Goal: Task Accomplishment & Management: Manage account settings

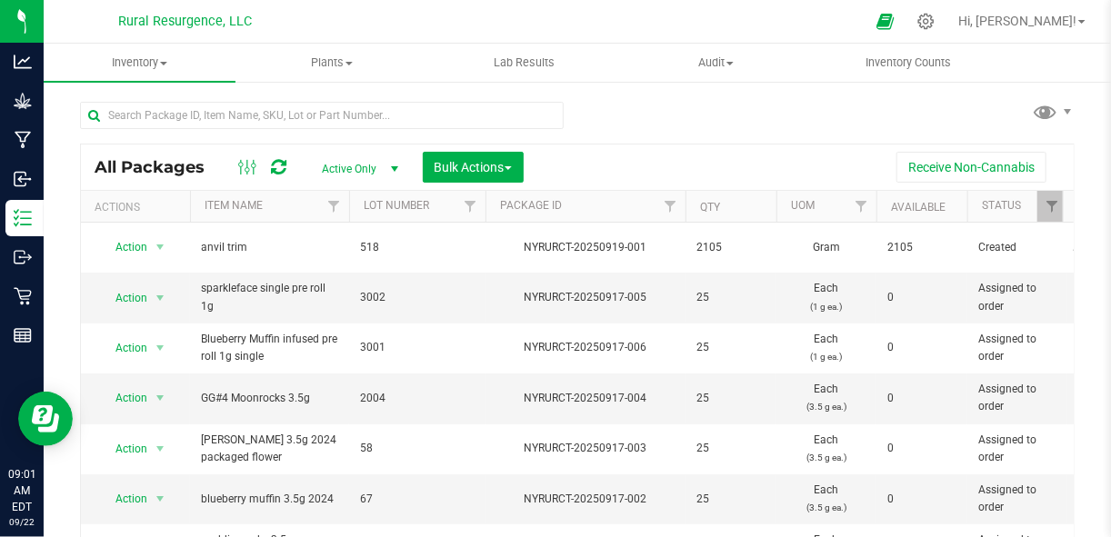
scroll to position [16, 0]
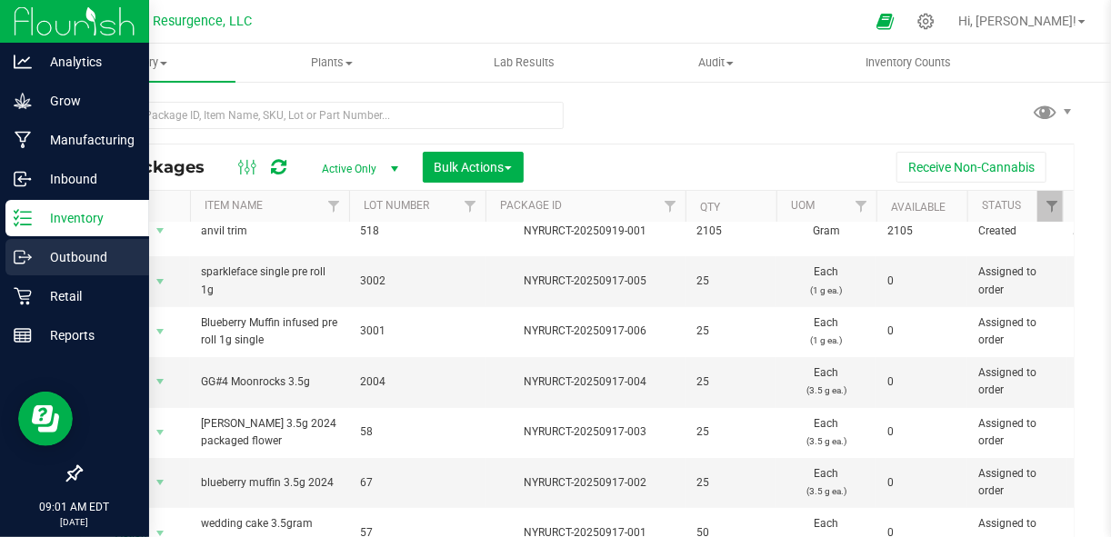
click at [85, 255] on p "Outbound" at bounding box center [86, 257] width 109 height 22
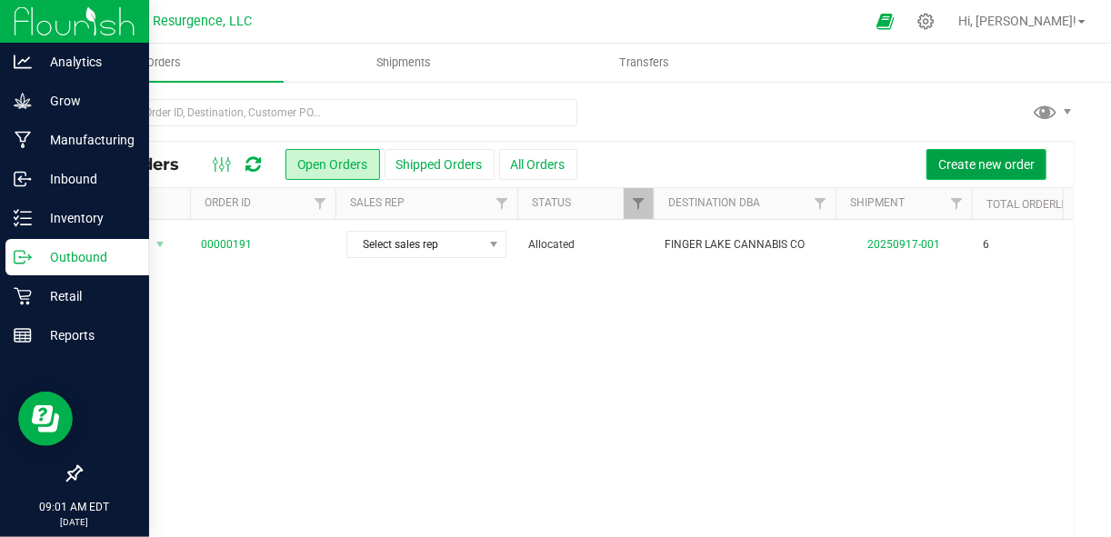
click at [948, 174] on button "Create new order" at bounding box center [986, 164] width 120 height 31
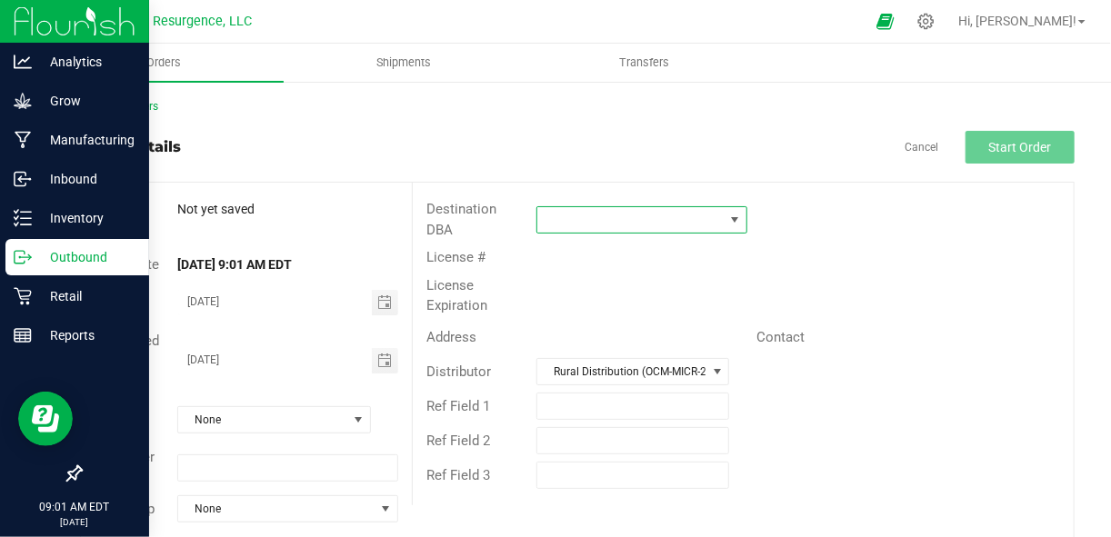
click at [643, 211] on span at bounding box center [630, 219] width 186 height 25
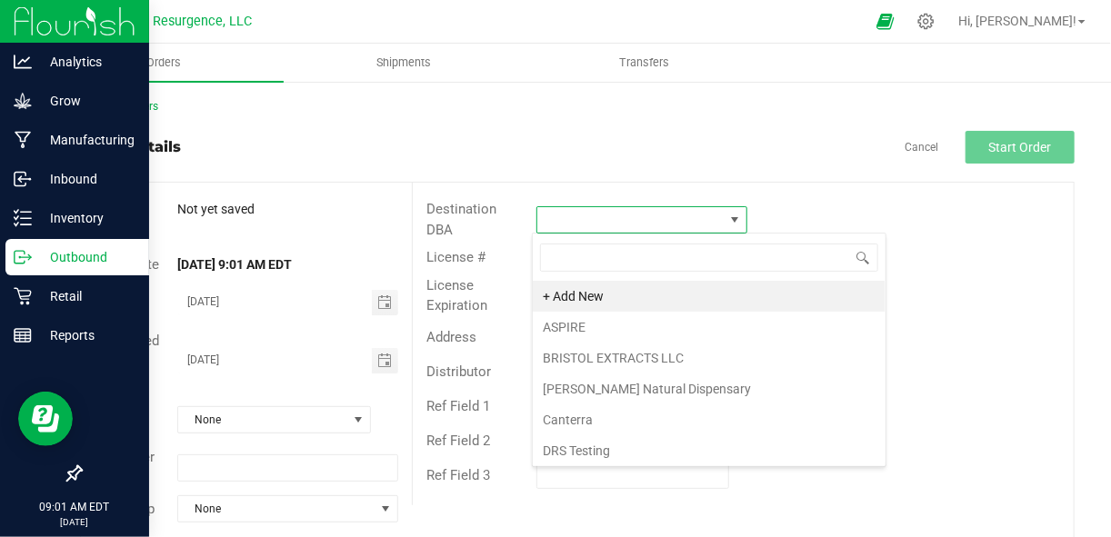
scroll to position [26, 208]
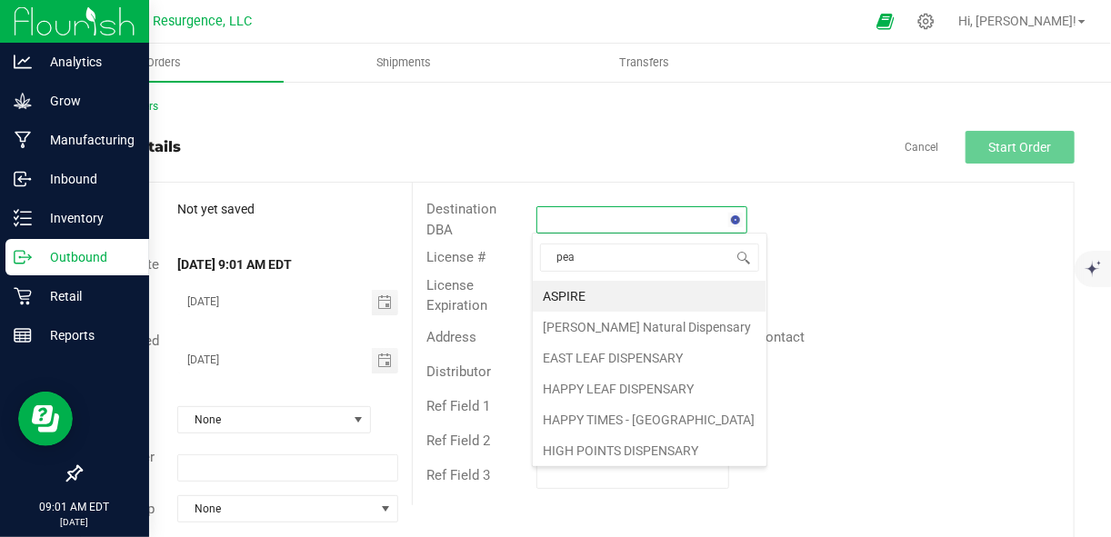
type input "peac"
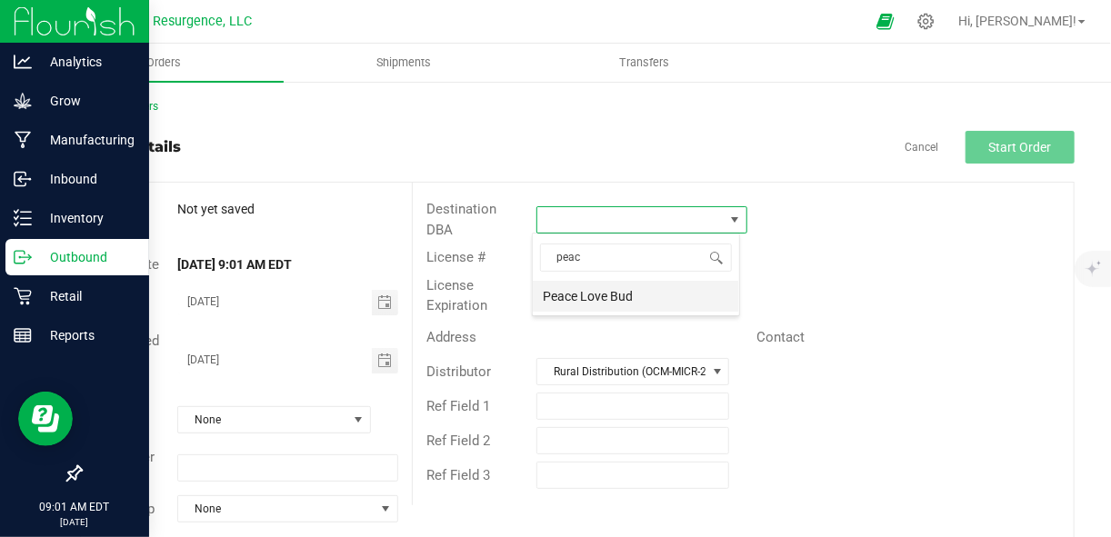
click at [629, 298] on li "Peace Love Bud" at bounding box center [636, 296] width 206 height 31
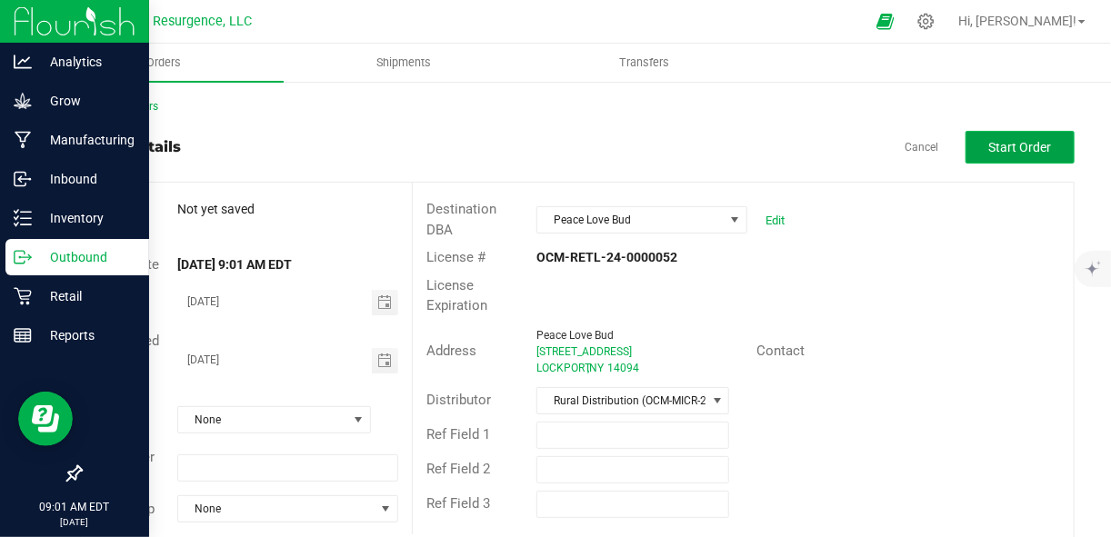
click at [989, 154] on span "Start Order" at bounding box center [1020, 147] width 63 height 15
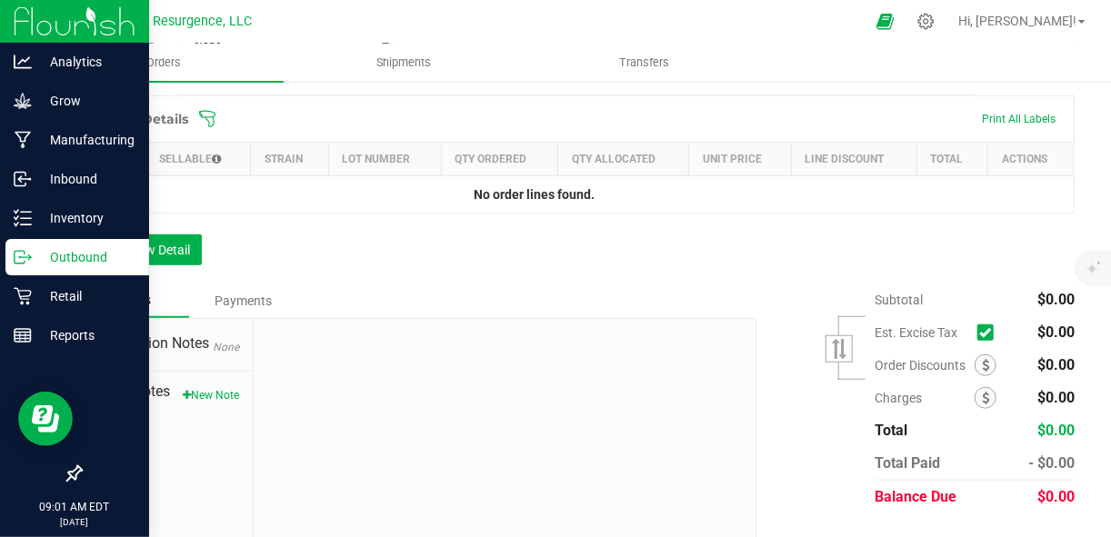
scroll to position [553, 0]
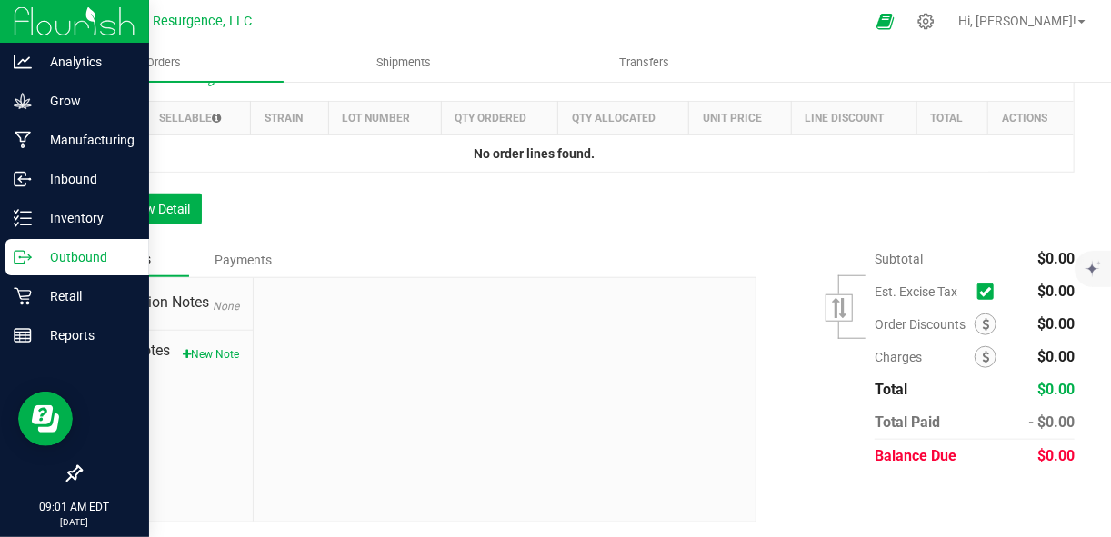
click at [979, 292] on icon at bounding box center [985, 292] width 12 height 0
click at [0, 0] on input "checkbox" at bounding box center [0, 0] width 0 height 0
click at [154, 206] on button "Add New Detail" at bounding box center [141, 209] width 122 height 31
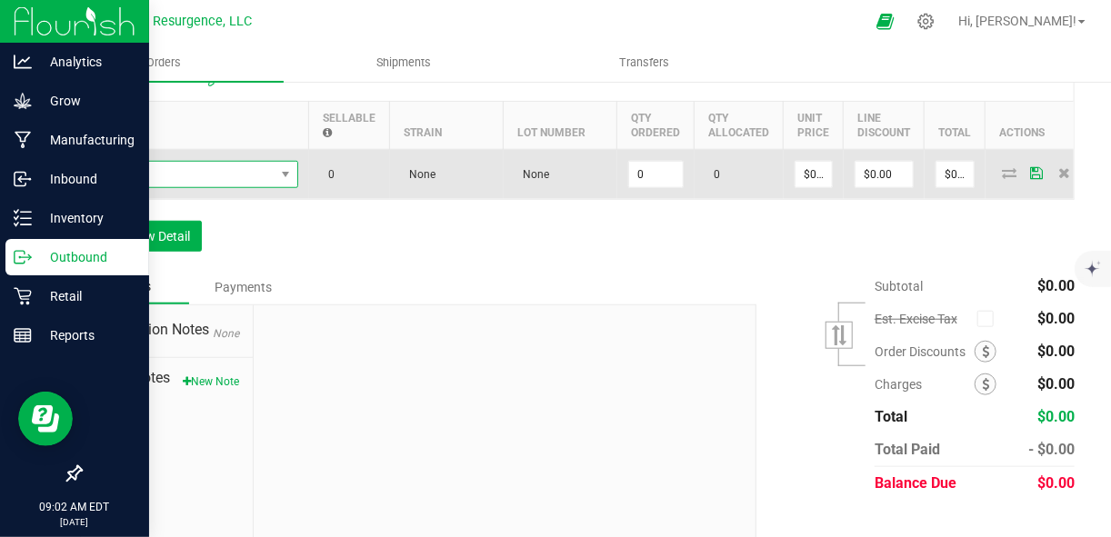
click at [185, 184] on span "NO DATA FOUND" at bounding box center [184, 174] width 181 height 25
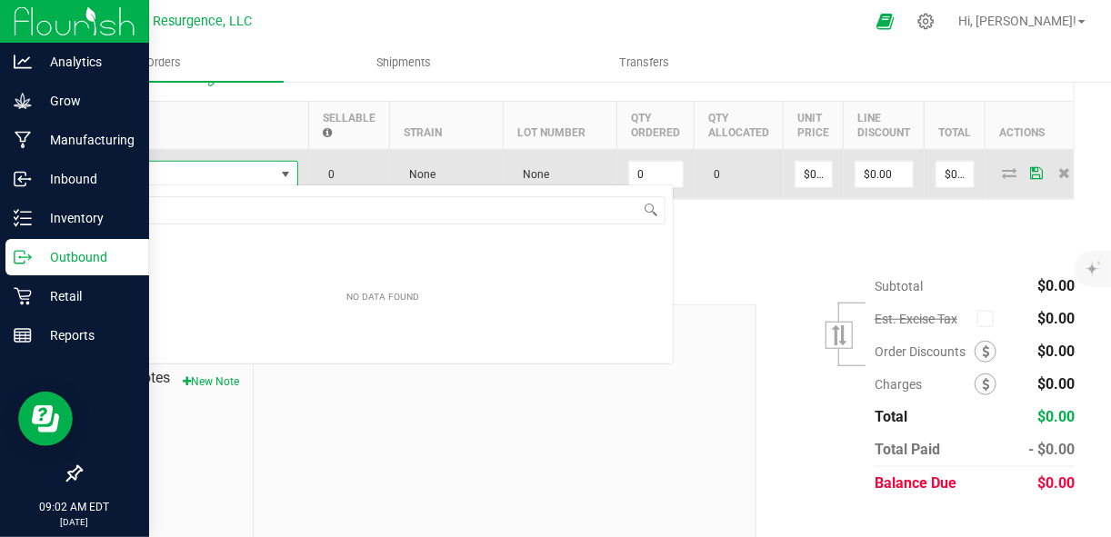
scroll to position [26, 205]
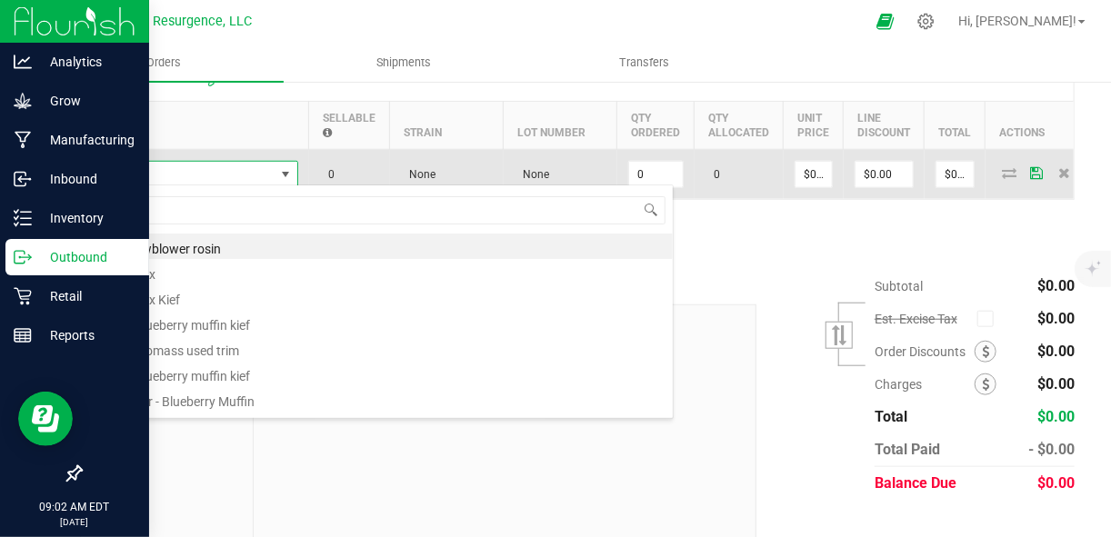
type input "resin"
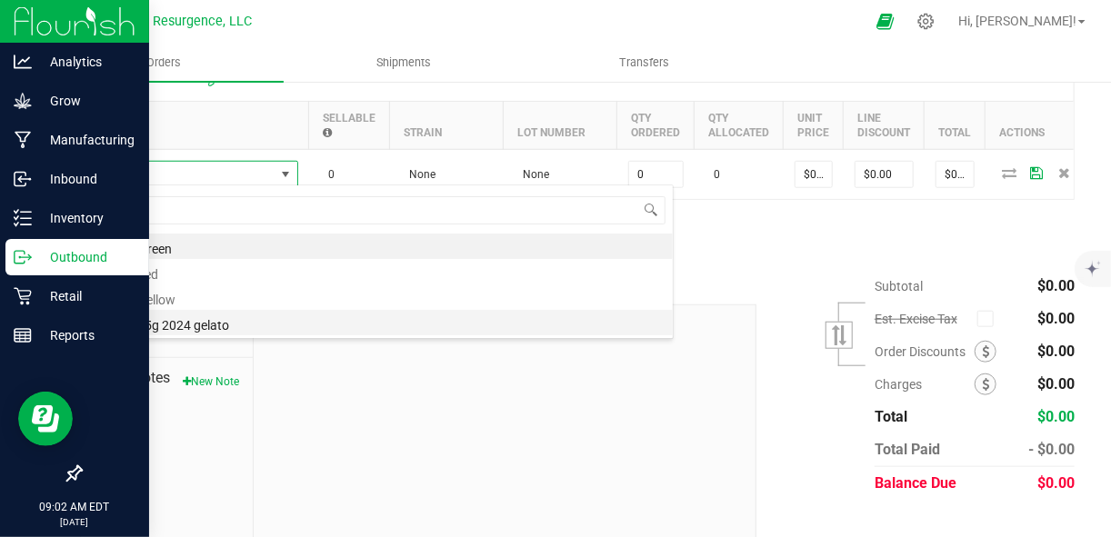
click at [175, 325] on li "resin 3.5g 2024 gelato" at bounding box center [383, 322] width 580 height 25
type input "0 ea"
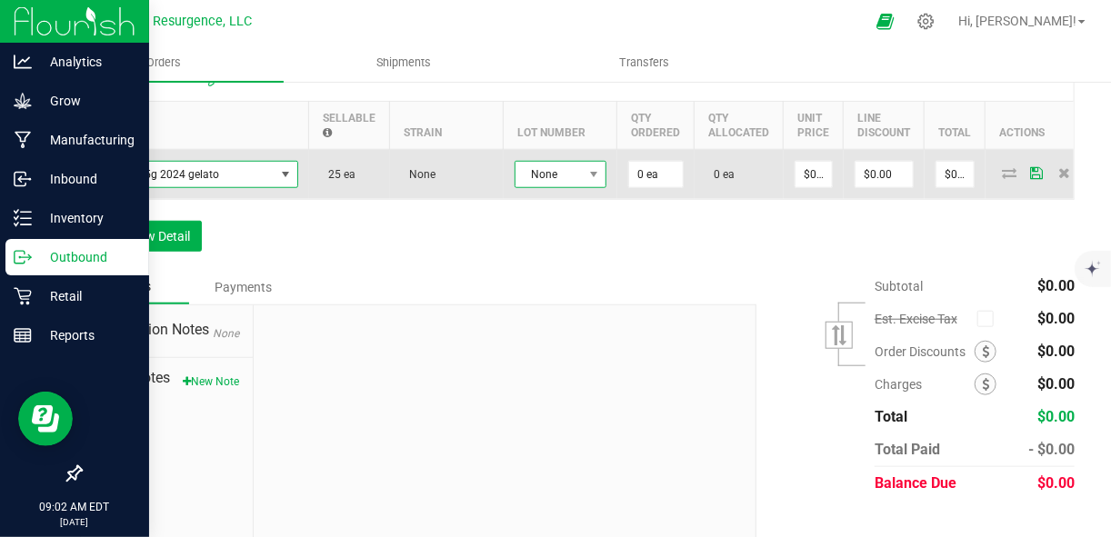
click at [551, 173] on span "None" at bounding box center [548, 174] width 67 height 25
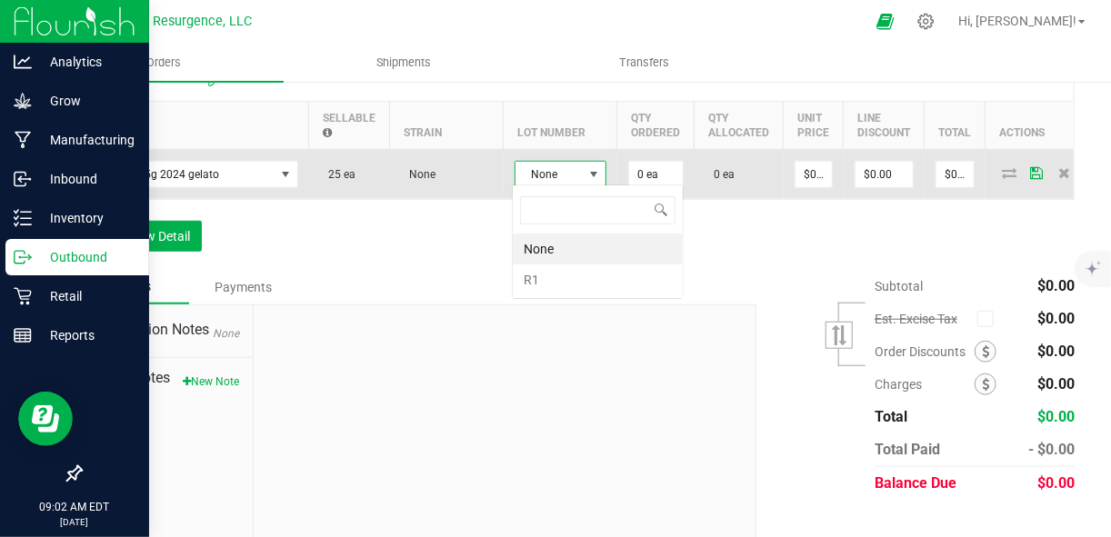
scroll to position [26, 92]
type input "20"
click at [571, 175] on span "None" at bounding box center [548, 174] width 67 height 25
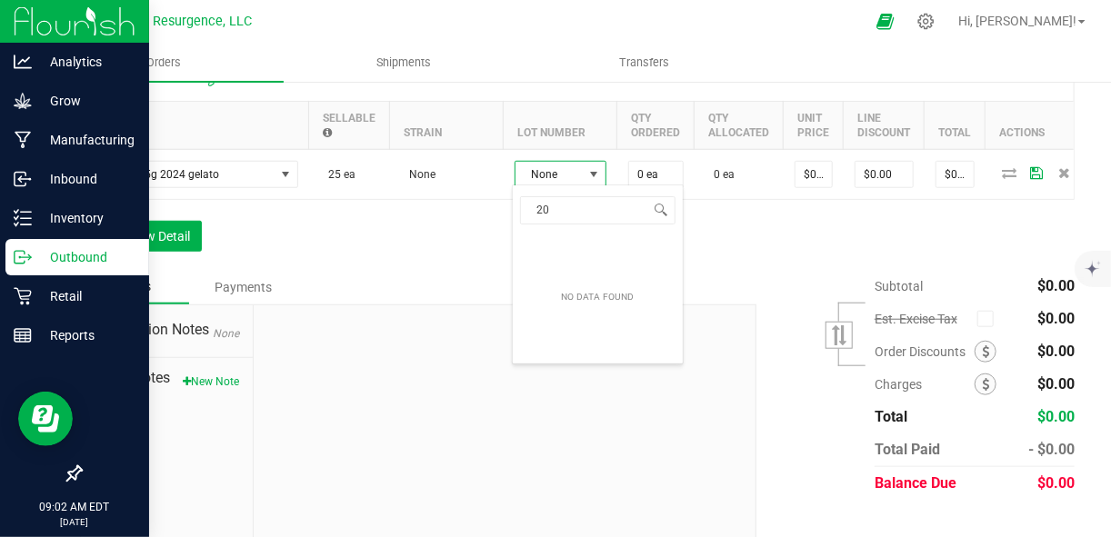
click at [429, 298] on div "Notes Payments" at bounding box center [411, 287] width 663 height 35
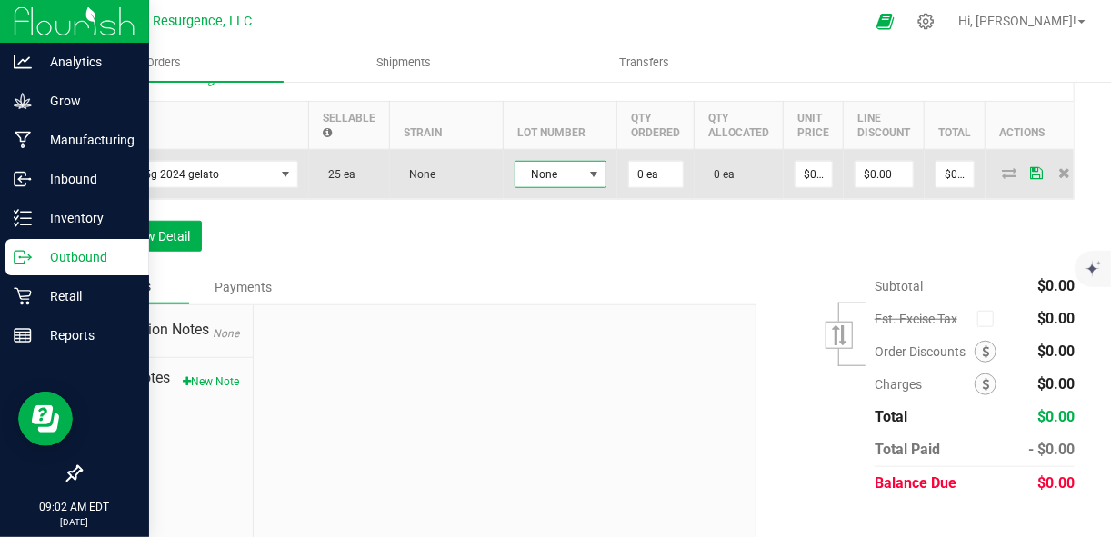
click at [586, 170] on span at bounding box center [593, 174] width 15 height 15
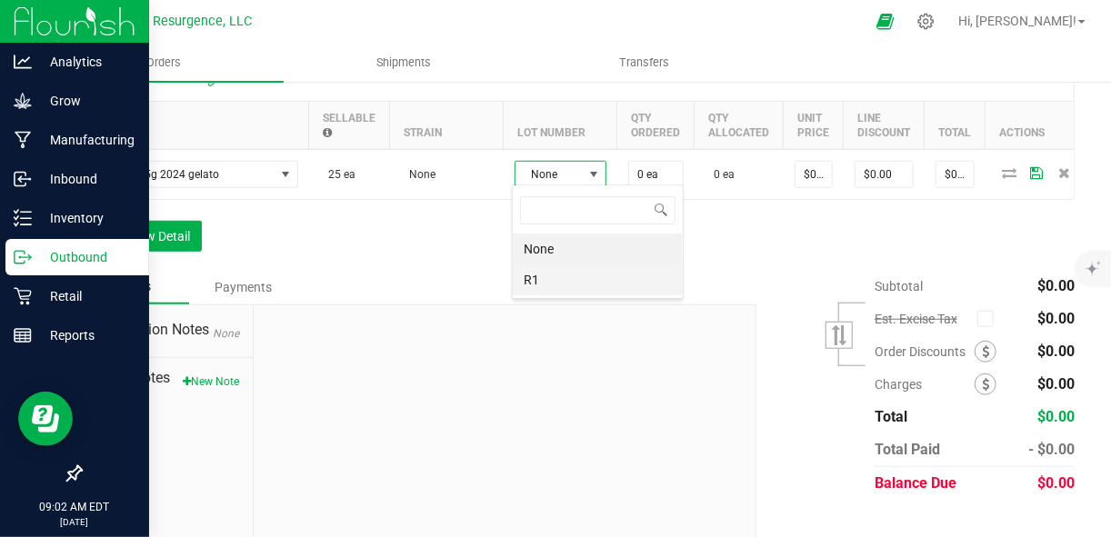
click at [545, 273] on li "R1" at bounding box center [598, 280] width 170 height 31
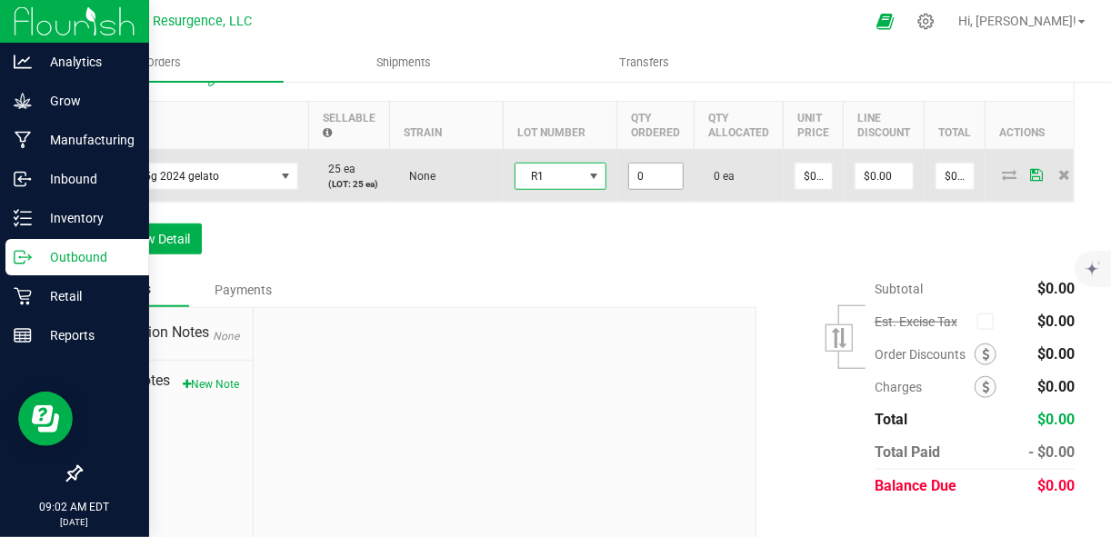
click at [649, 180] on input "0" at bounding box center [656, 176] width 54 height 25
type input "20 ea"
type input "0"
click at [795, 170] on input "0" at bounding box center [813, 176] width 36 height 25
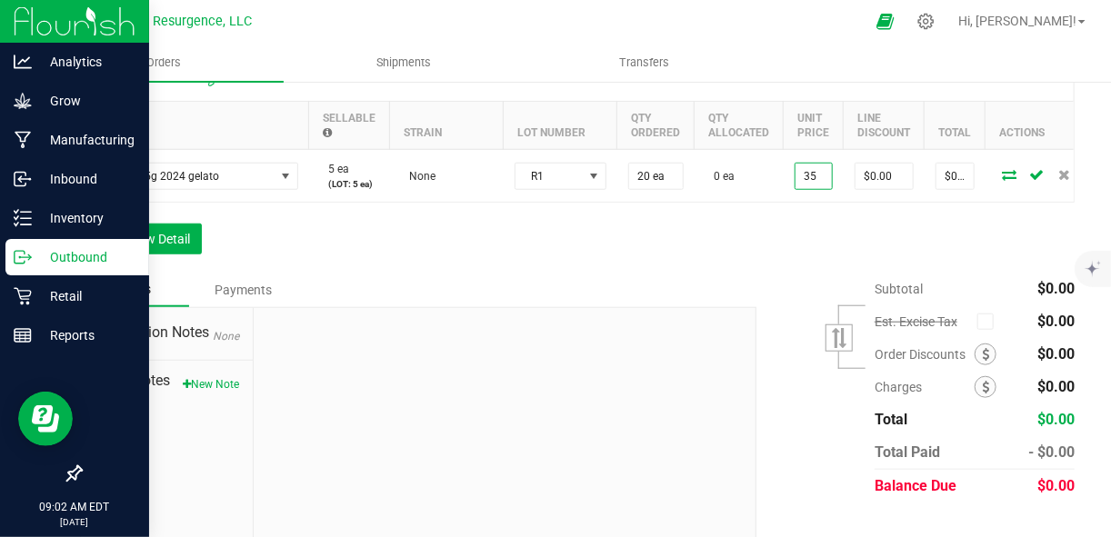
type input "$35.00000"
type input "$700.00"
click at [845, 237] on div "Order Details Print All Labels Item Sellable Strain Lot Number Qty Ordered Qty …" at bounding box center [577, 164] width 995 height 218
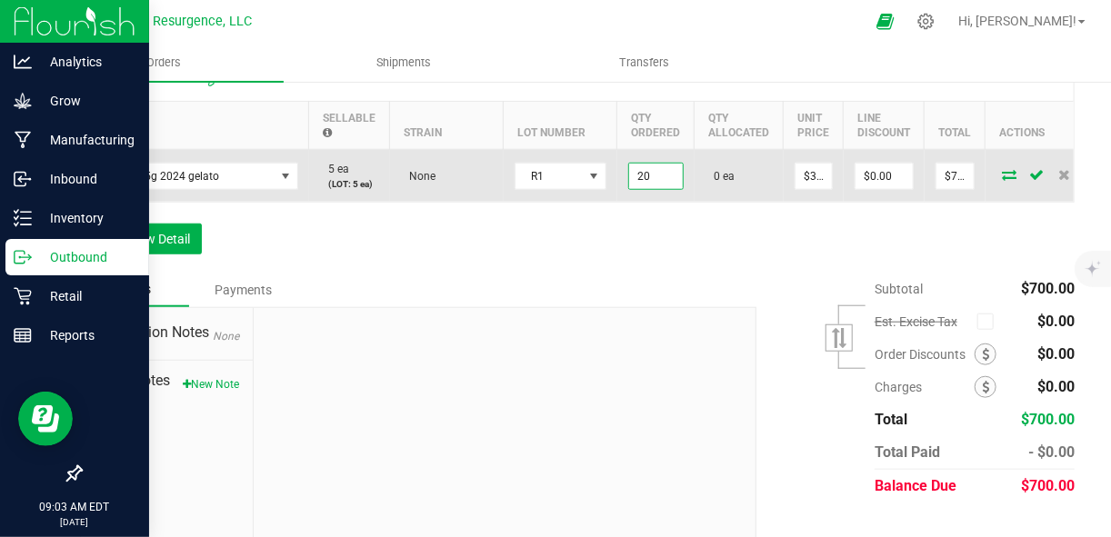
click at [643, 176] on input "20" at bounding box center [656, 176] width 54 height 25
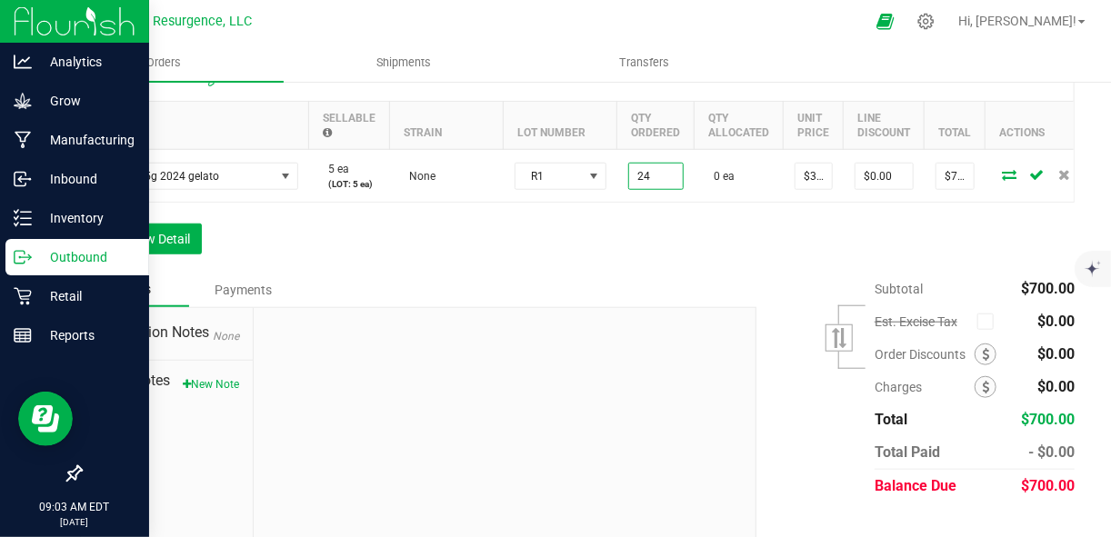
type input "24 ea"
type input "$840.00"
click at [682, 216] on div "Order Details Print All Labels Item Sellable Strain Lot Number Qty Ordered Qty …" at bounding box center [577, 164] width 995 height 218
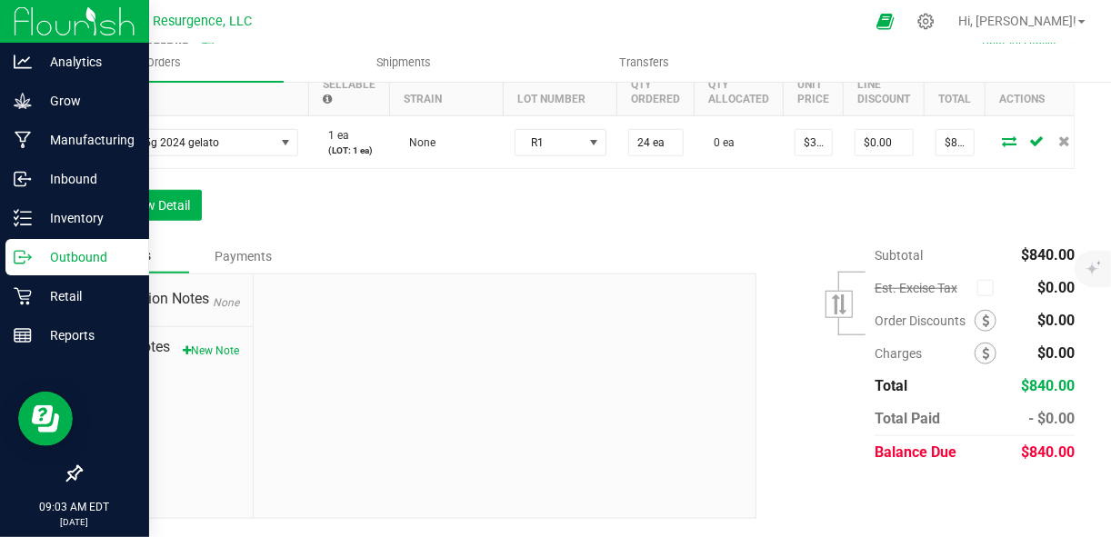
scroll to position [0, 0]
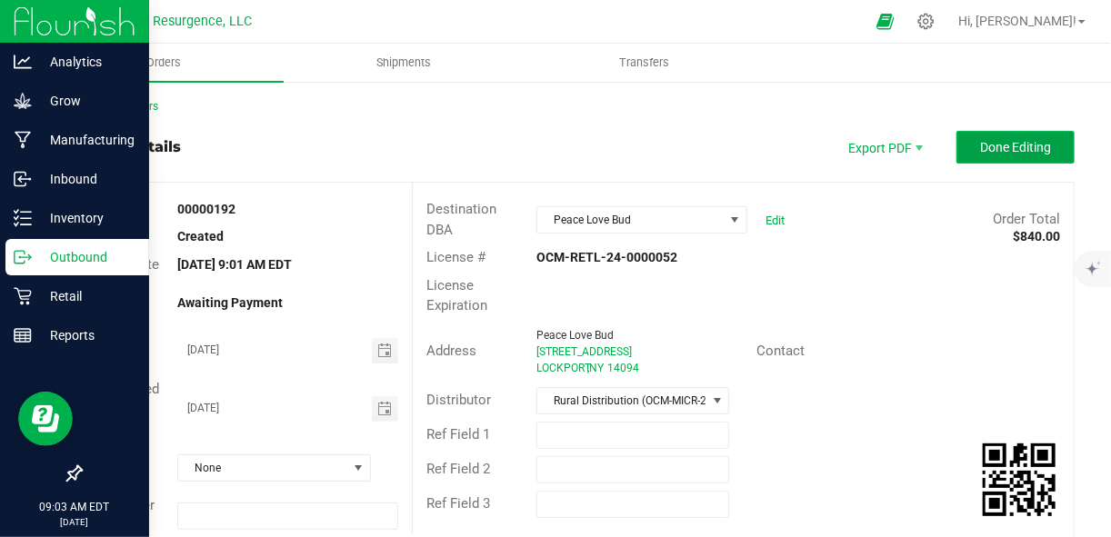
click at [980, 145] on span "Done Editing" at bounding box center [1015, 147] width 71 height 15
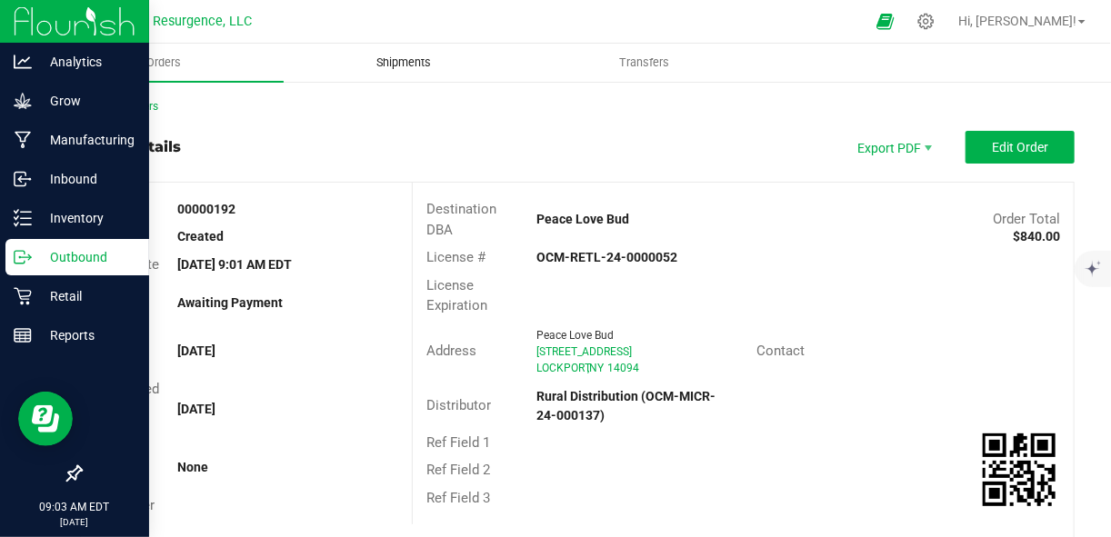
click at [431, 65] on span "Shipments" at bounding box center [404, 63] width 104 height 16
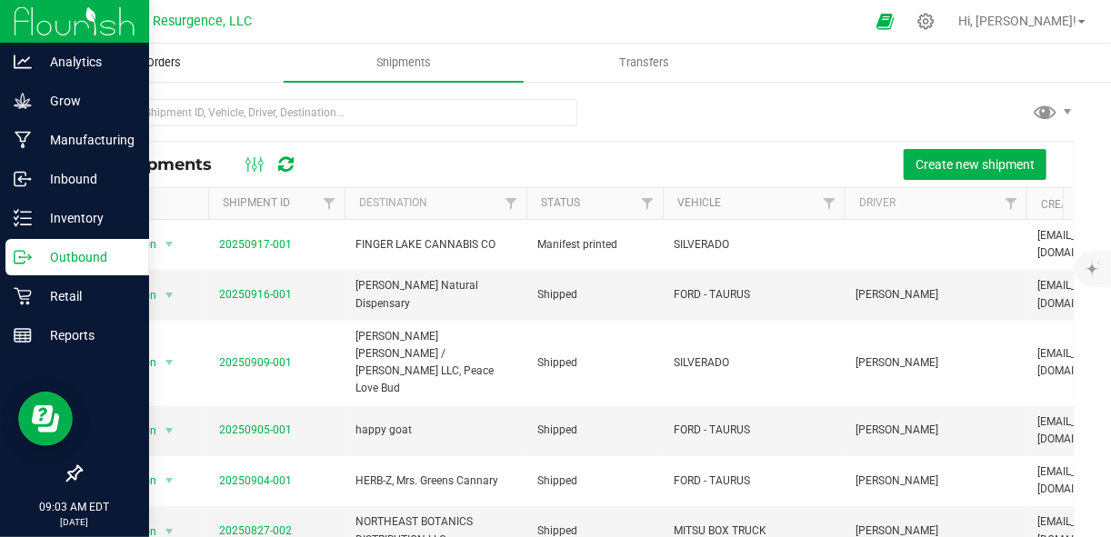
click at [181, 66] on span "Orders" at bounding box center [164, 63] width 84 height 16
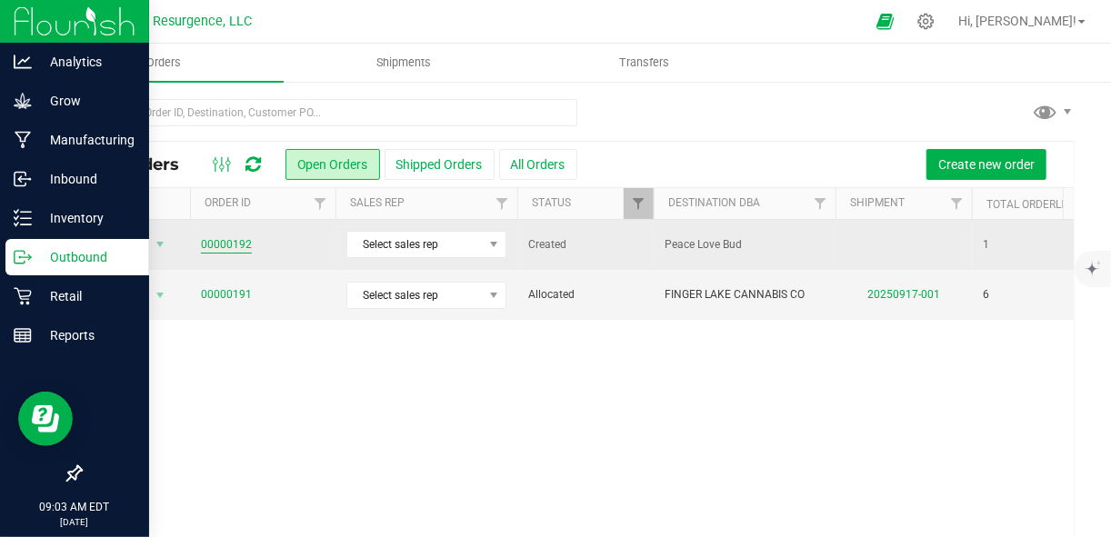
click at [239, 241] on link "00000192" at bounding box center [226, 244] width 51 height 17
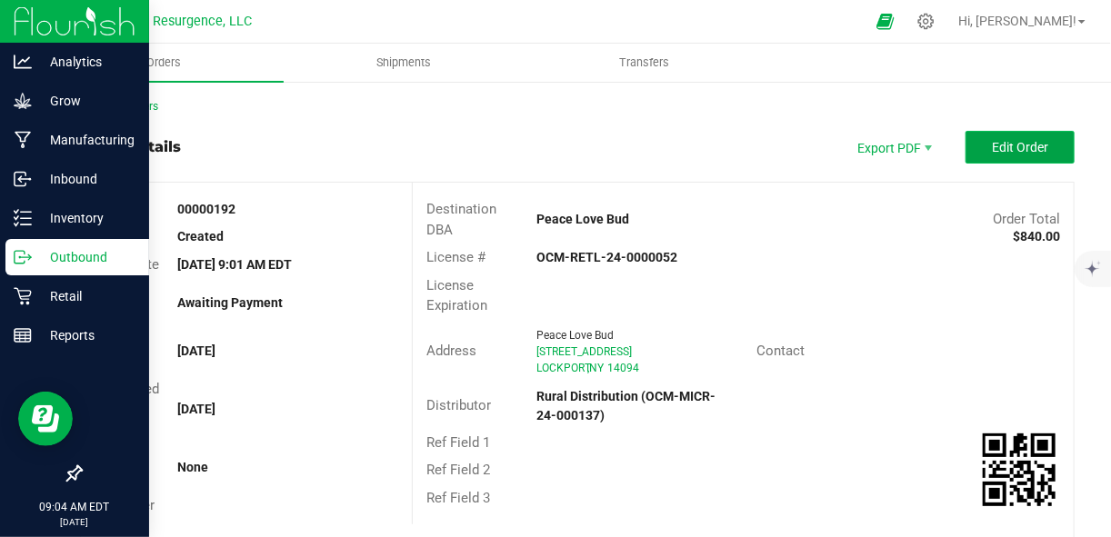
click at [1005, 151] on span "Edit Order" at bounding box center [1020, 147] width 56 height 15
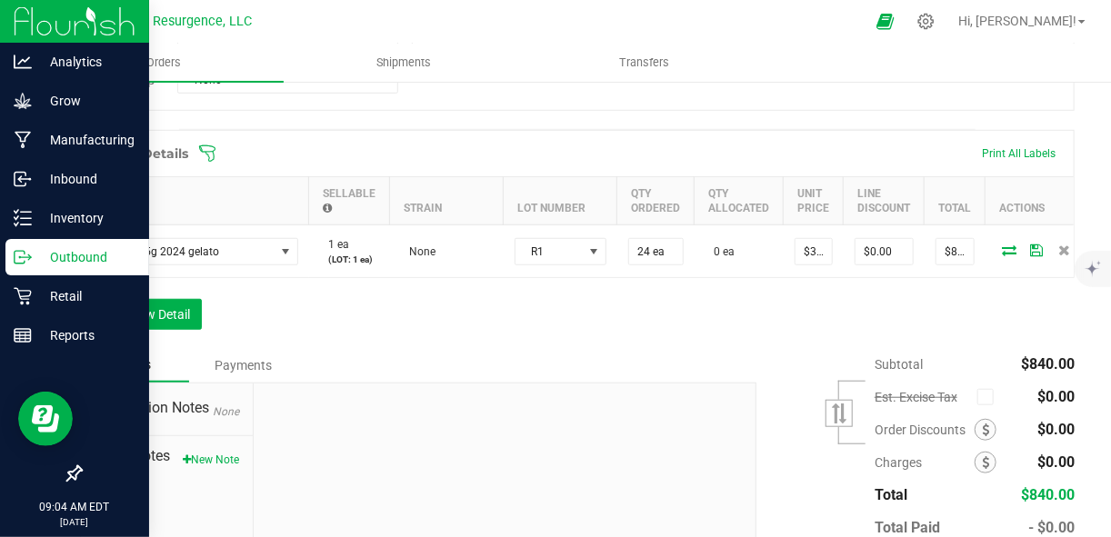
scroll to position [478, 0]
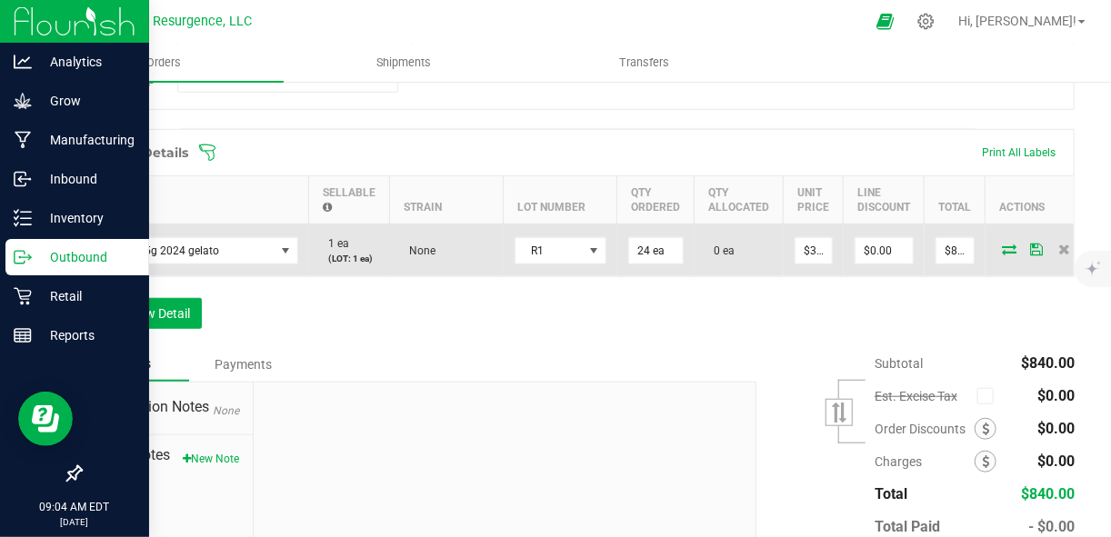
click at [1003, 245] on icon at bounding box center [1010, 249] width 15 height 11
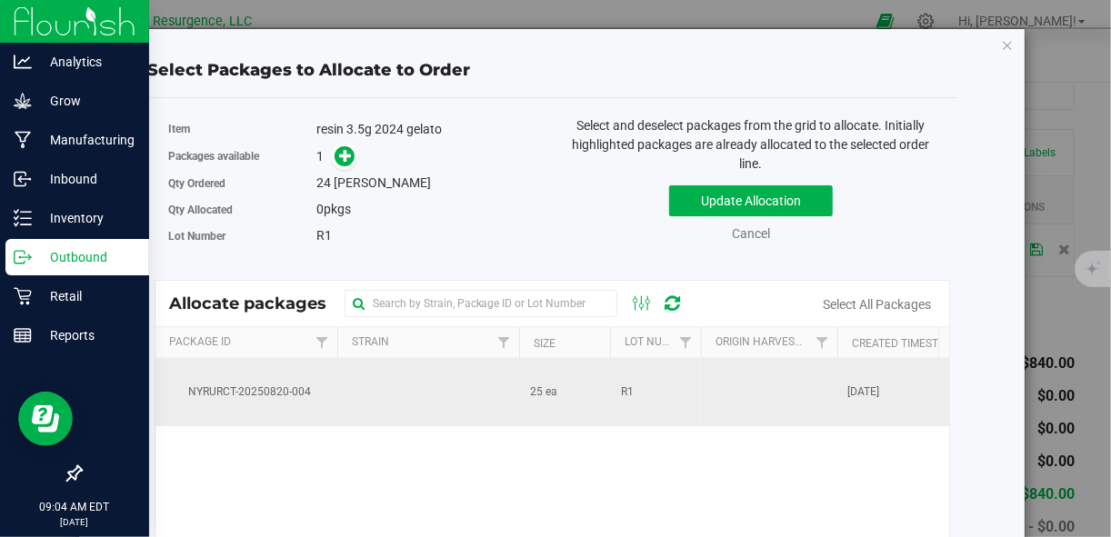
click at [326, 380] on td "NYRURCT-20250820-004" at bounding box center [246, 392] width 182 height 67
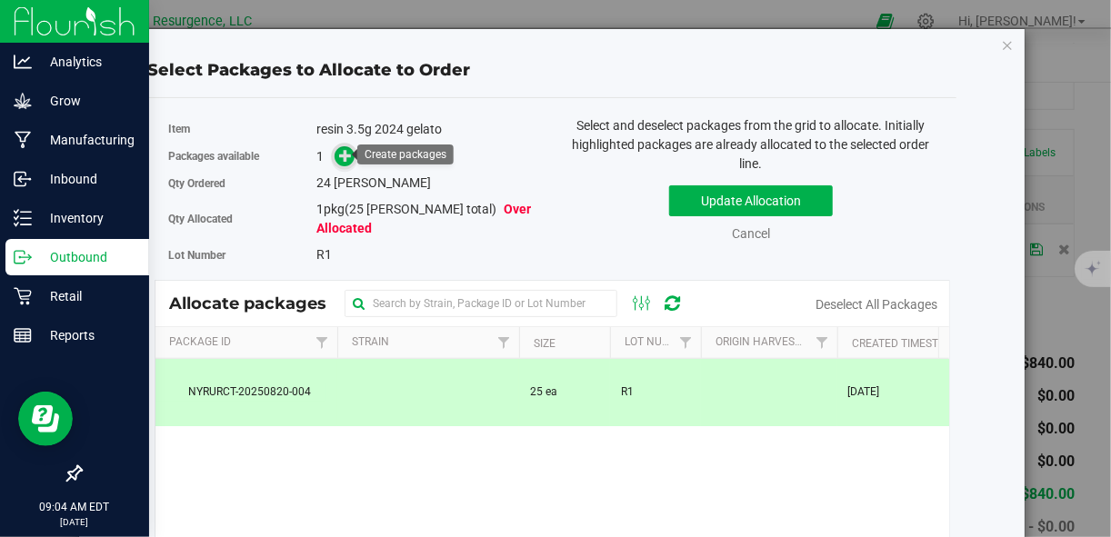
click at [343, 158] on icon at bounding box center [345, 155] width 13 height 13
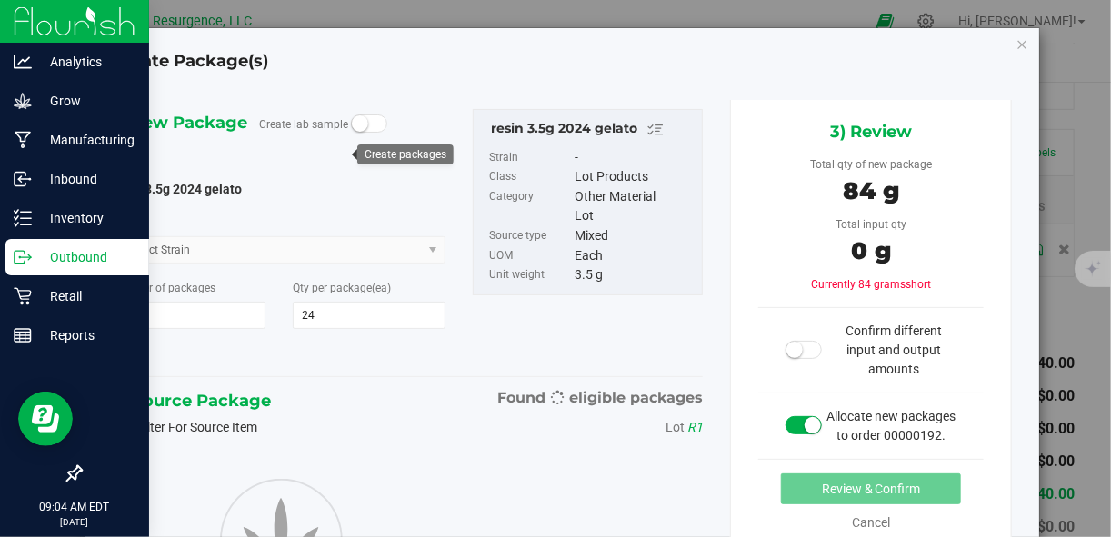
type input "24"
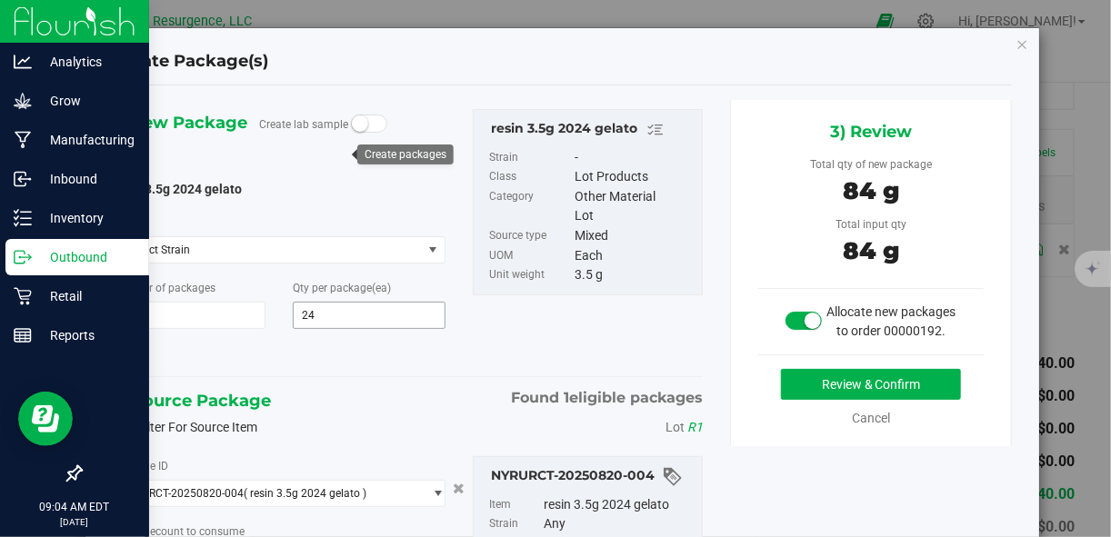
type input "24 ea"
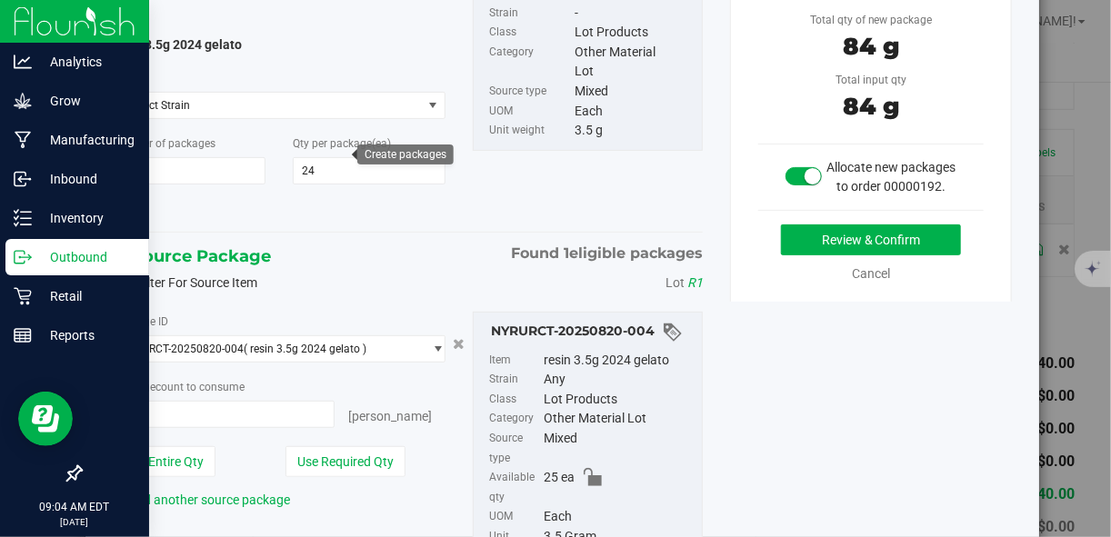
scroll to position [145, 0]
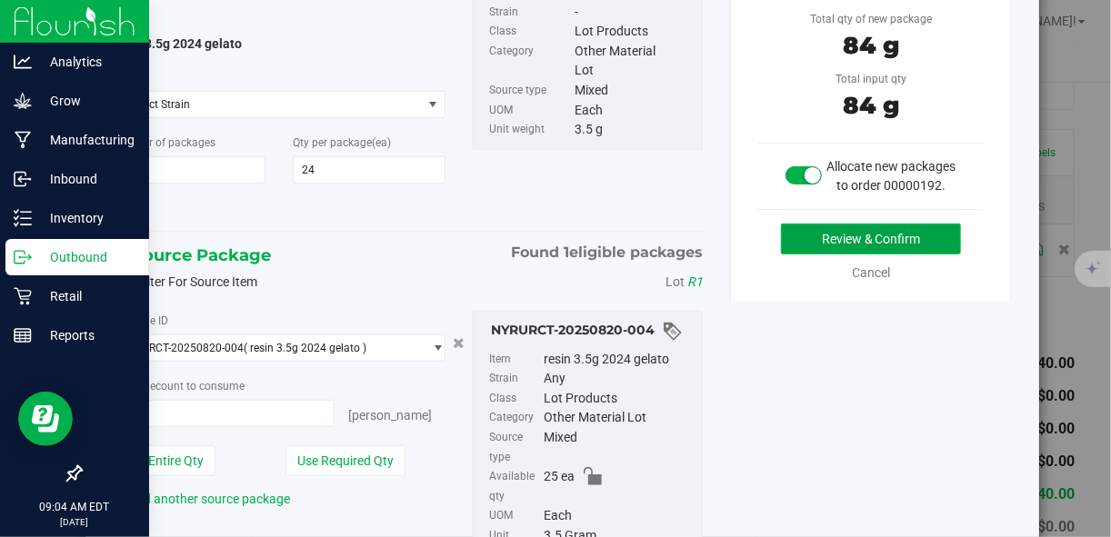
click at [853, 246] on button "Review & Confirm" at bounding box center [871, 239] width 180 height 31
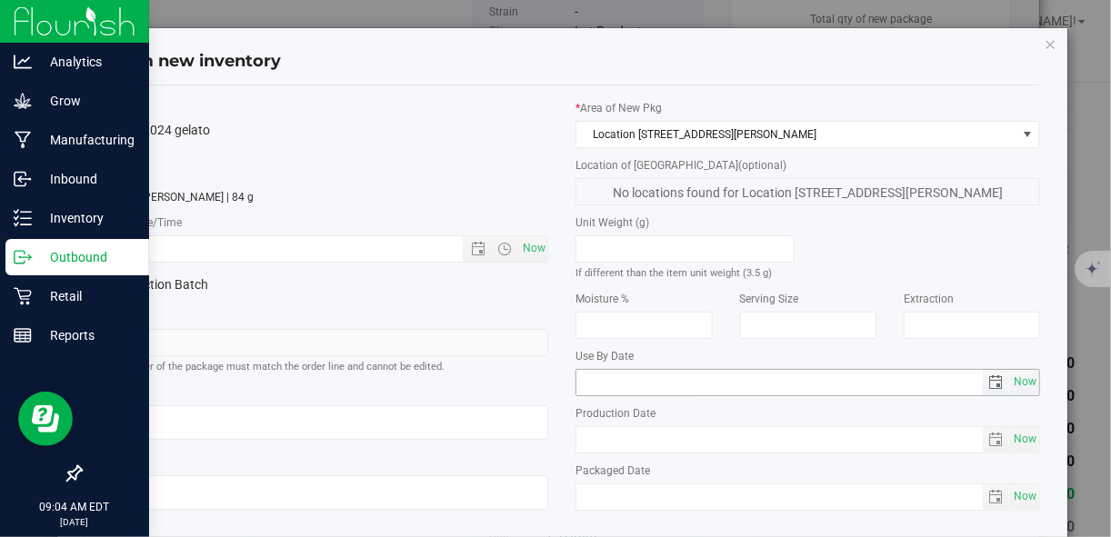
scroll to position [55, 0]
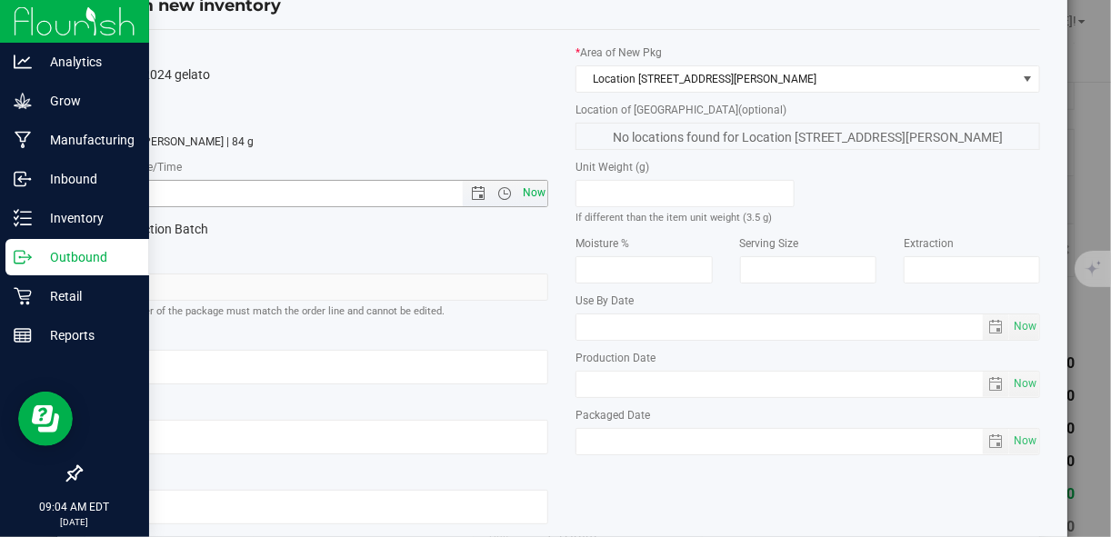
click at [518, 192] on span "Now" at bounding box center [533, 193] width 31 height 26
type input "[DATE] 9:04 AM"
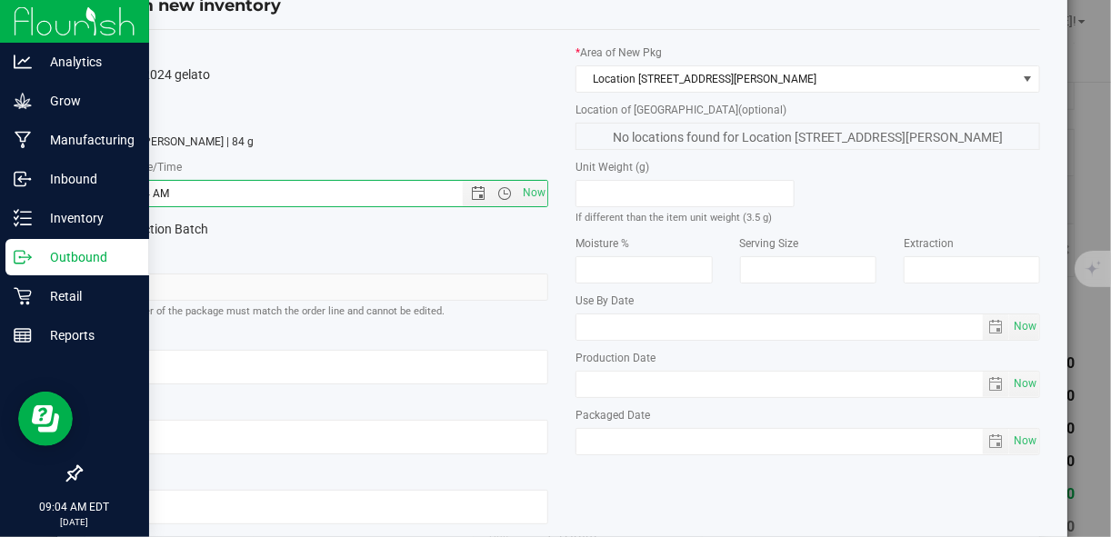
scroll to position [159, 0]
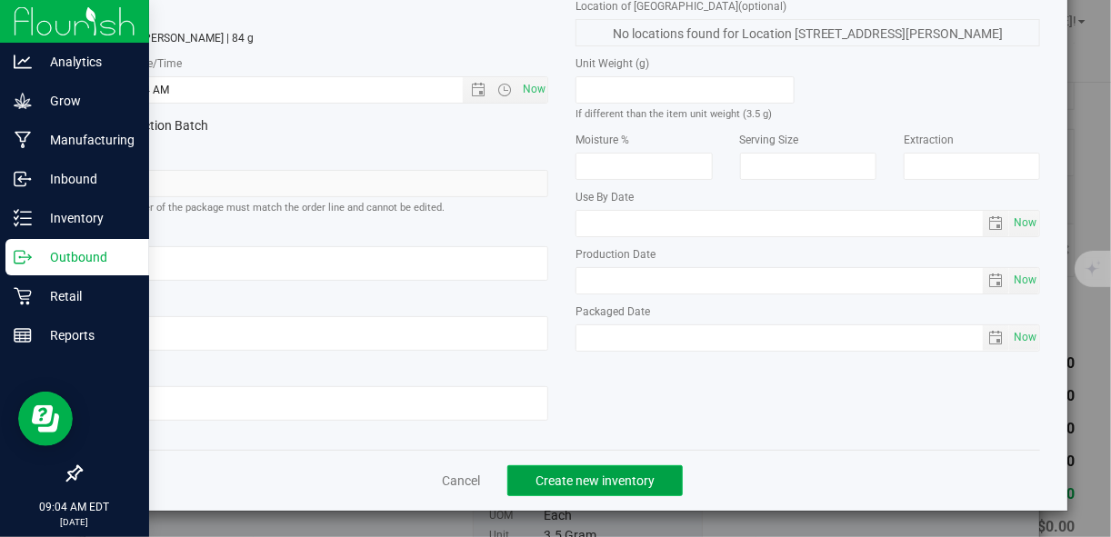
click at [645, 488] on button "Create new inventory" at bounding box center [594, 480] width 175 height 31
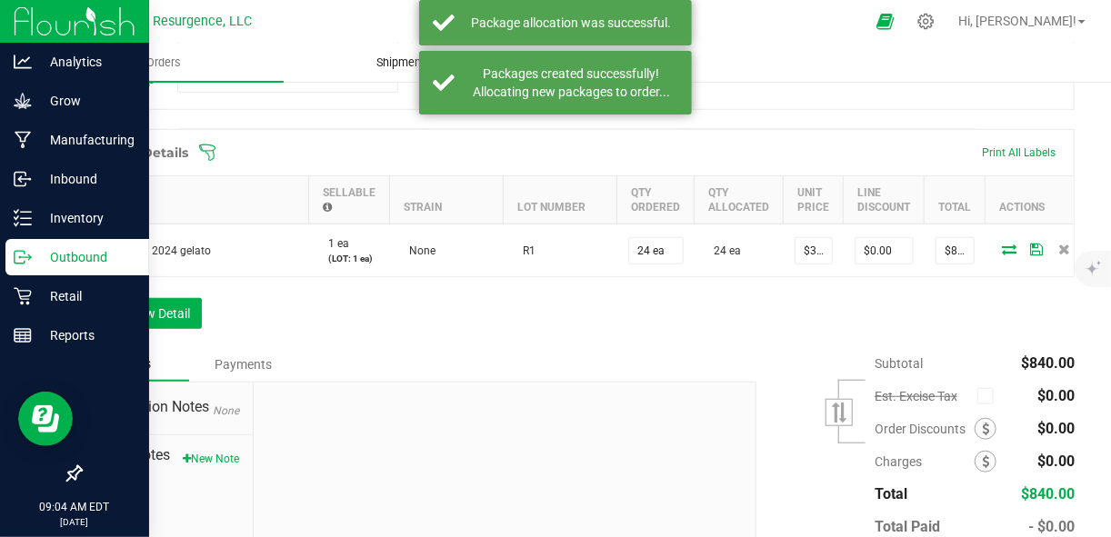
click at [390, 64] on span "Shipments" at bounding box center [404, 63] width 104 height 16
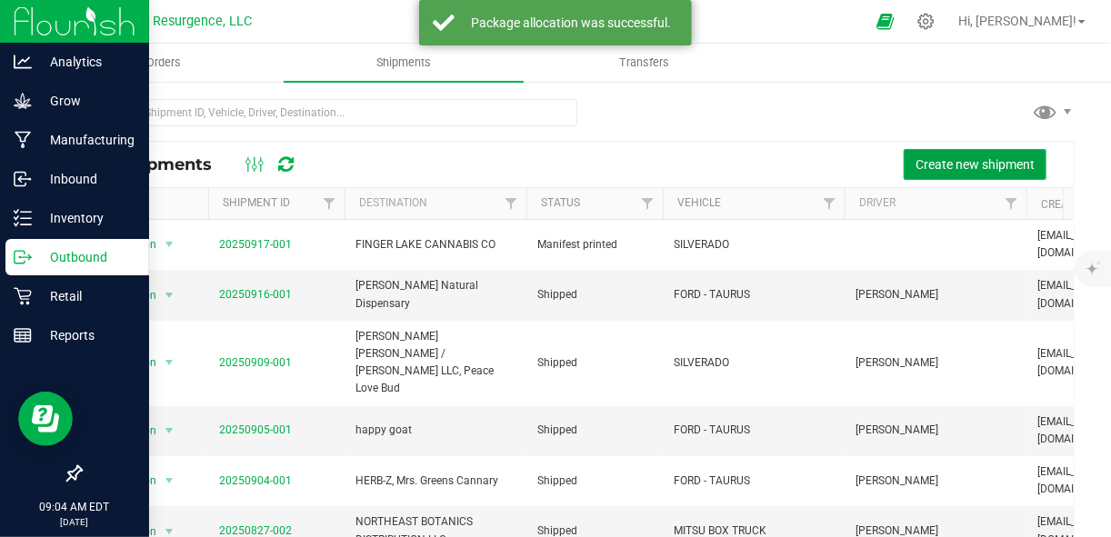
click at [933, 169] on span "Create new shipment" at bounding box center [974, 164] width 119 height 15
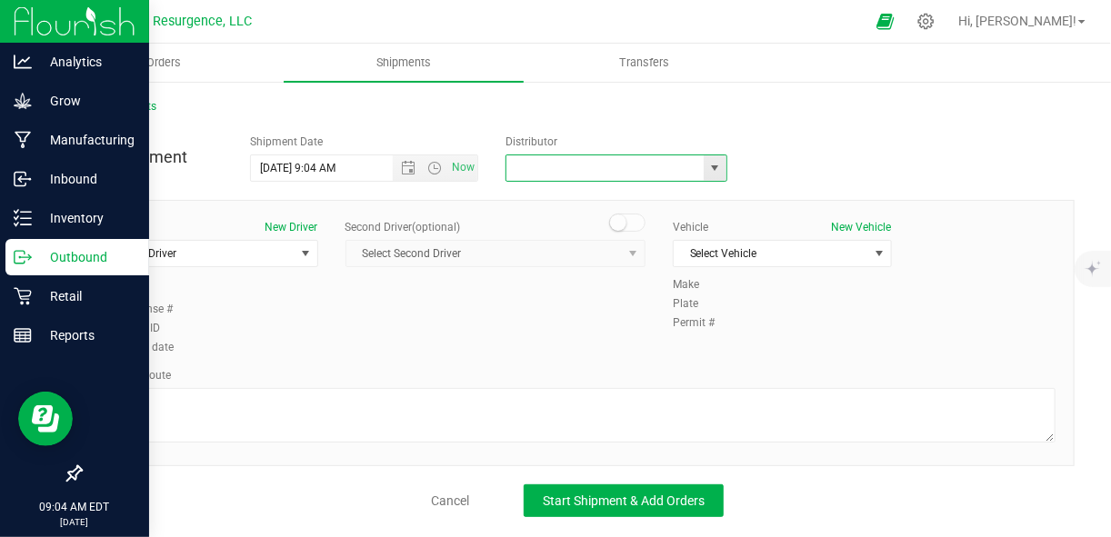
click at [584, 166] on input "text" at bounding box center [601, 167] width 191 height 25
click at [721, 172] on span "select" at bounding box center [714, 168] width 15 height 15
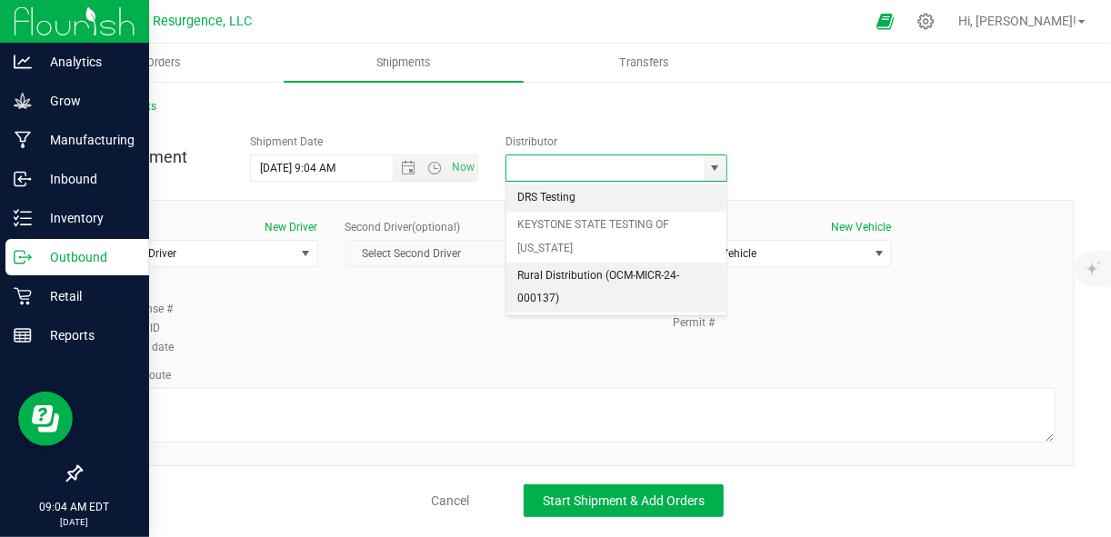
click at [625, 275] on li "Rural Distribution (OCM-MICR-24-000137)" at bounding box center [616, 288] width 220 height 50
type input "Rural Distribution (OCM-MICR-24-000137)"
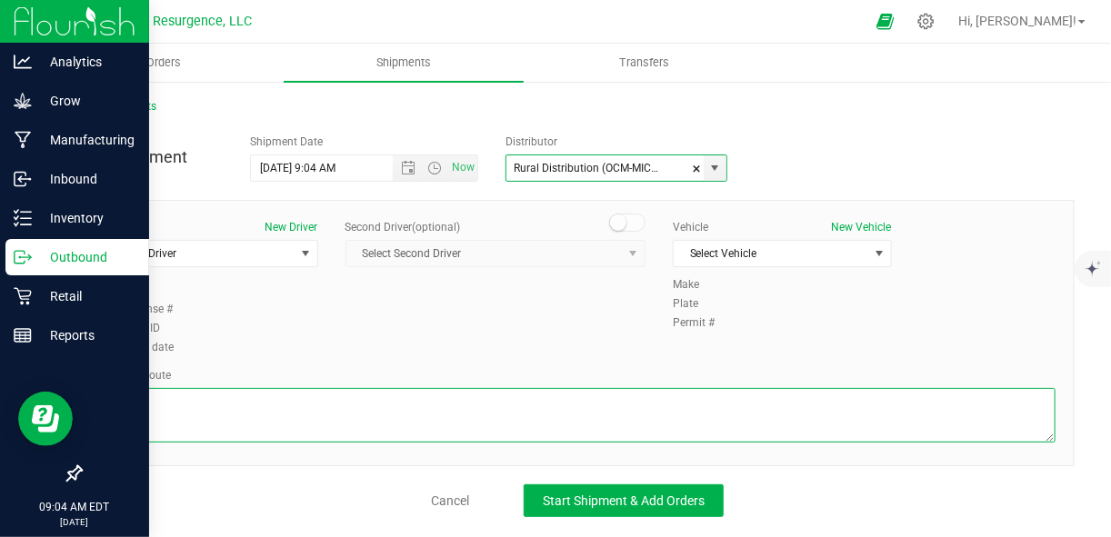
click at [624, 429] on textarea at bounding box center [577, 415] width 956 height 55
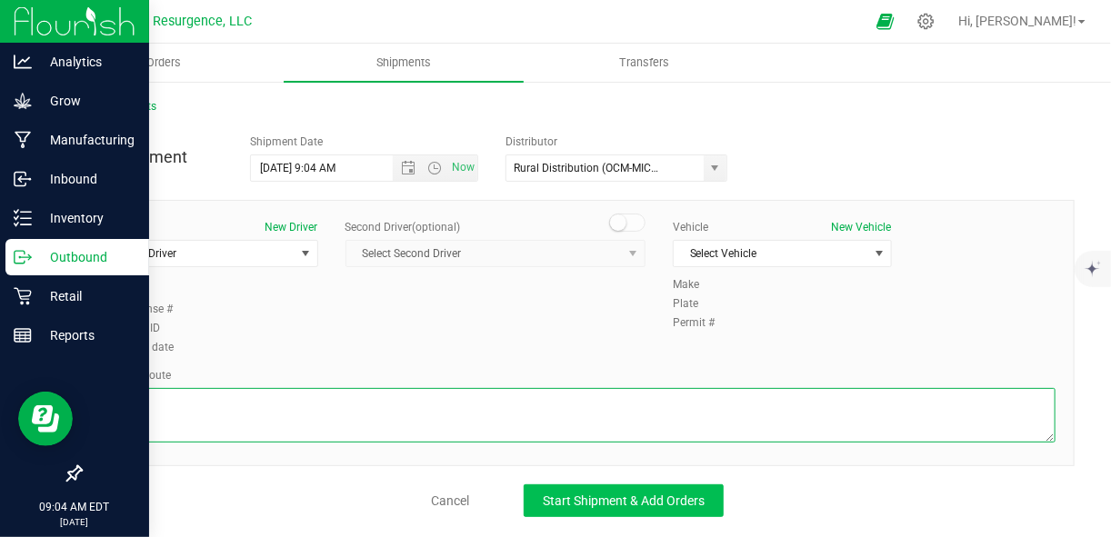
type textarea "gps"
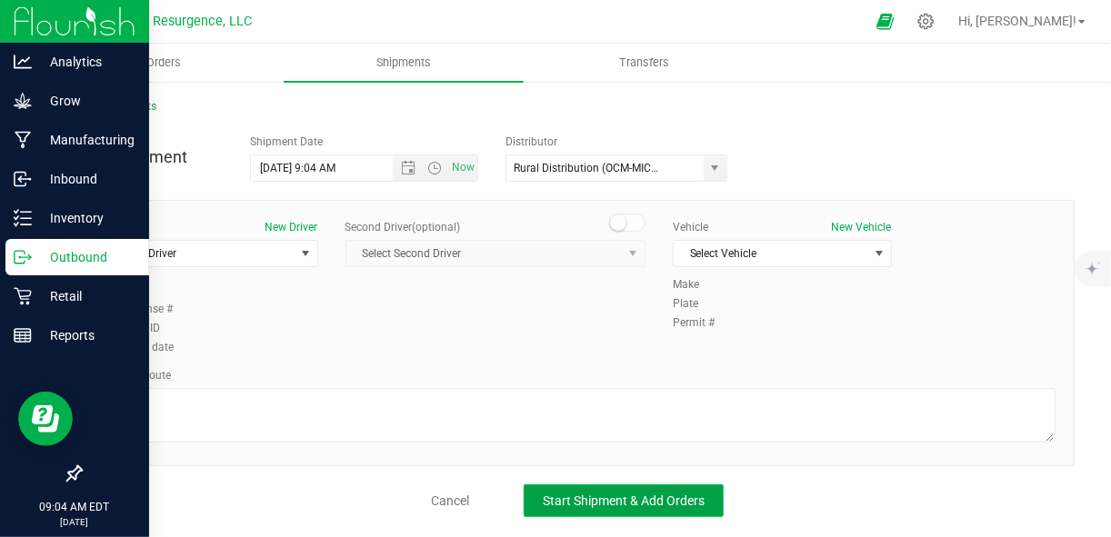
click at [621, 494] on span "Start Shipment & Add Orders" at bounding box center [624, 501] width 162 height 15
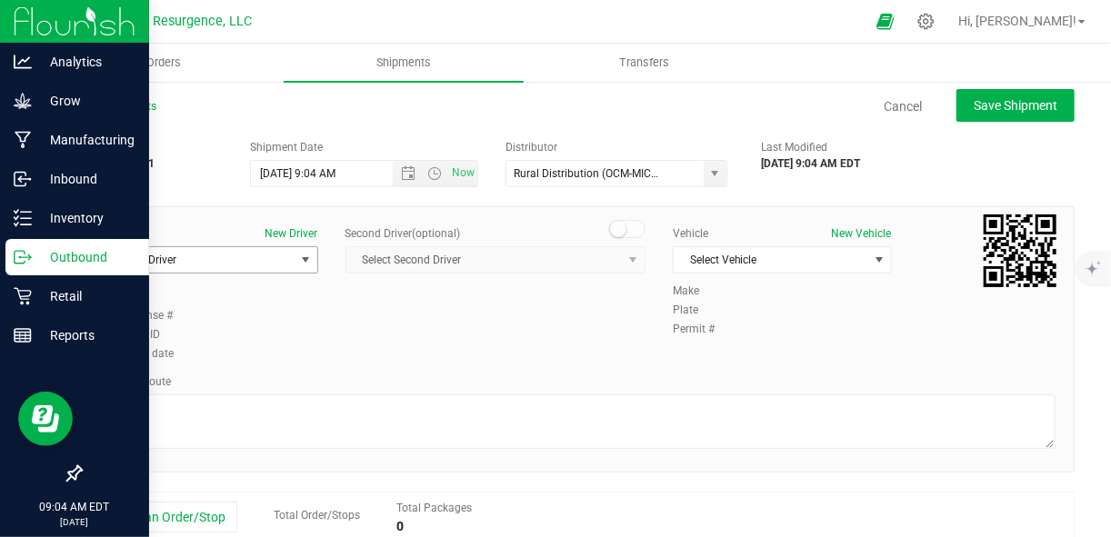
click at [271, 266] on span "Select Driver" at bounding box center [197, 259] width 195 height 25
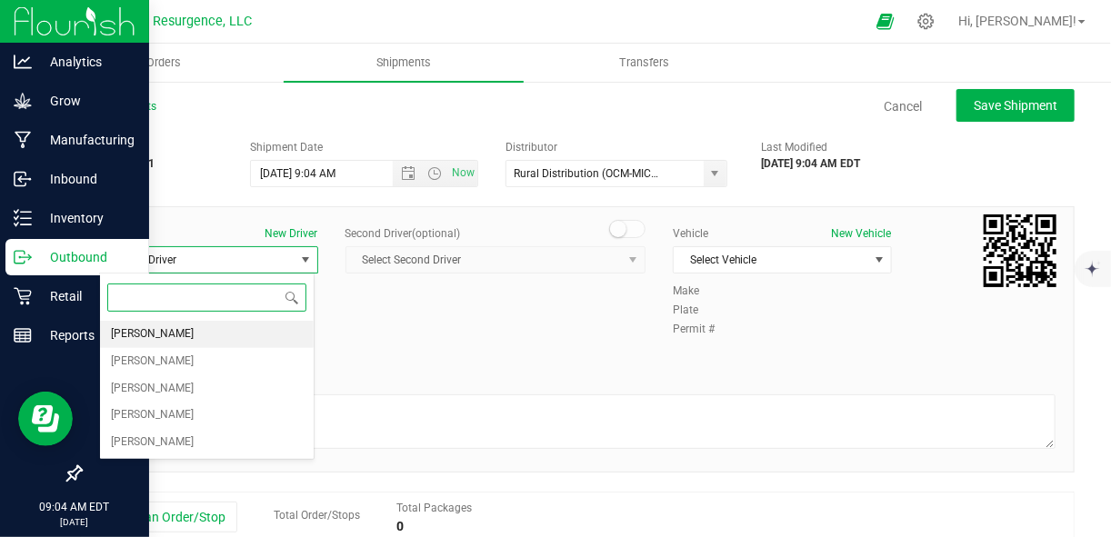
click at [256, 338] on li "[PERSON_NAME]" at bounding box center [207, 334] width 215 height 27
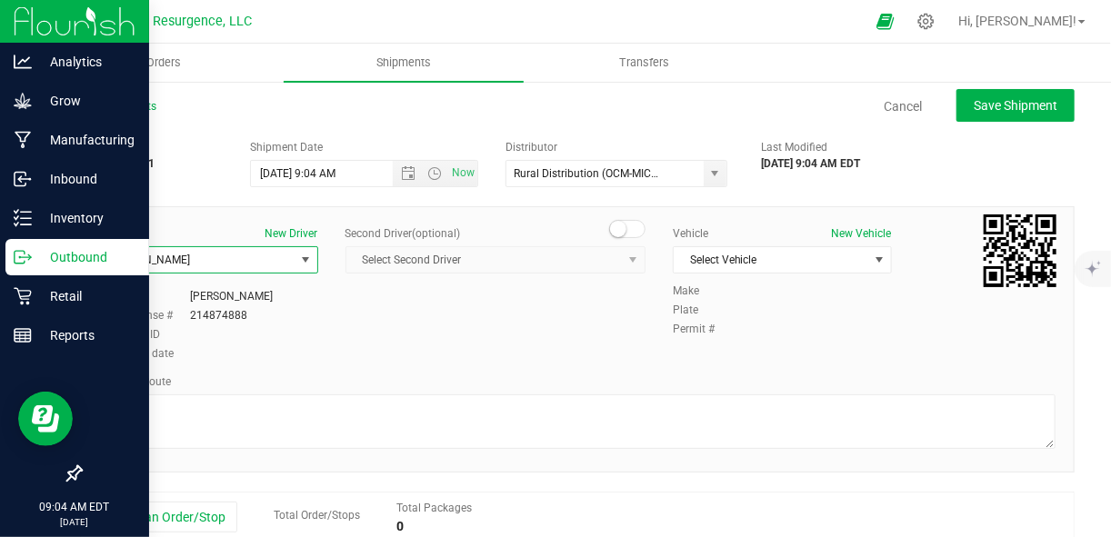
click at [299, 267] on span "select" at bounding box center [305, 259] width 23 height 25
click at [307, 230] on button "New Driver" at bounding box center [291, 233] width 53 height 16
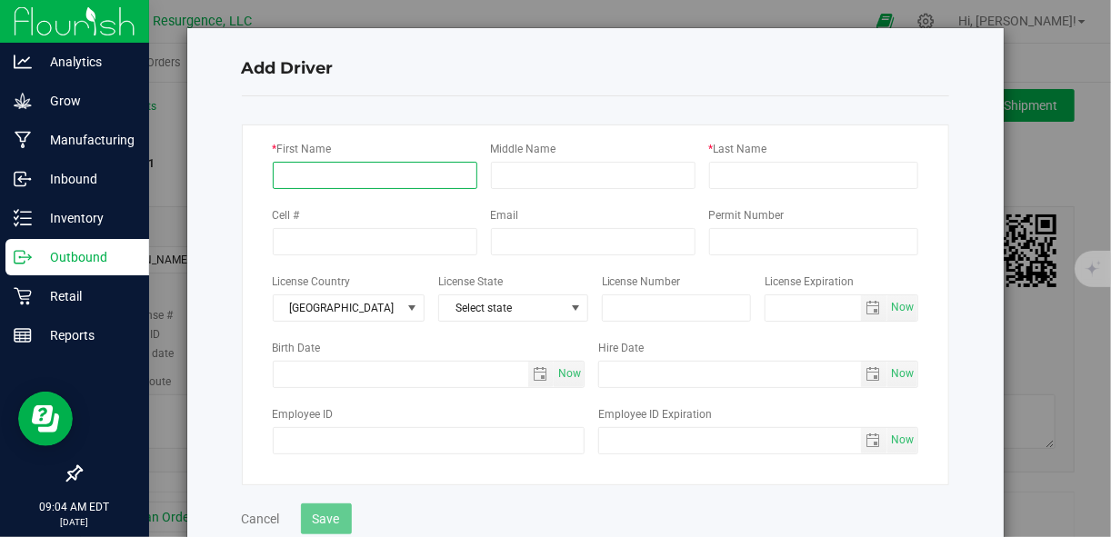
click at [339, 172] on input "* First Name" at bounding box center [375, 175] width 205 height 27
type input "[PERSON_NAME]"
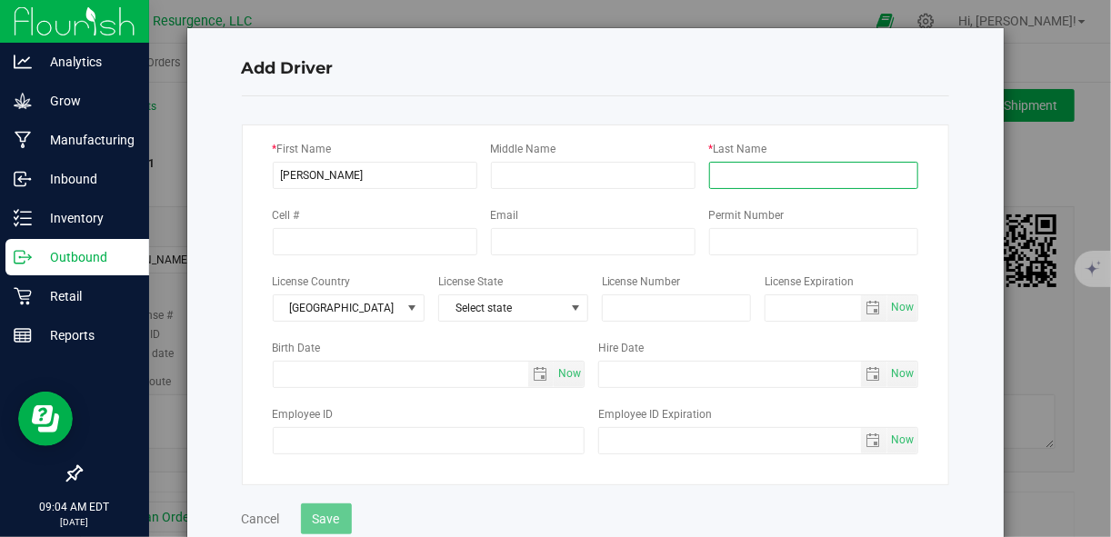
click at [725, 178] on input "* Last Name" at bounding box center [813, 175] width 209 height 27
type input "ho"
click at [807, 135] on div "* First Name [PERSON_NAME] Middle Name * Last Name ho Cell # Email Permit Numbe…" at bounding box center [595, 305] width 707 height 361
click at [316, 519] on button "Save" at bounding box center [326, 519] width 51 height 31
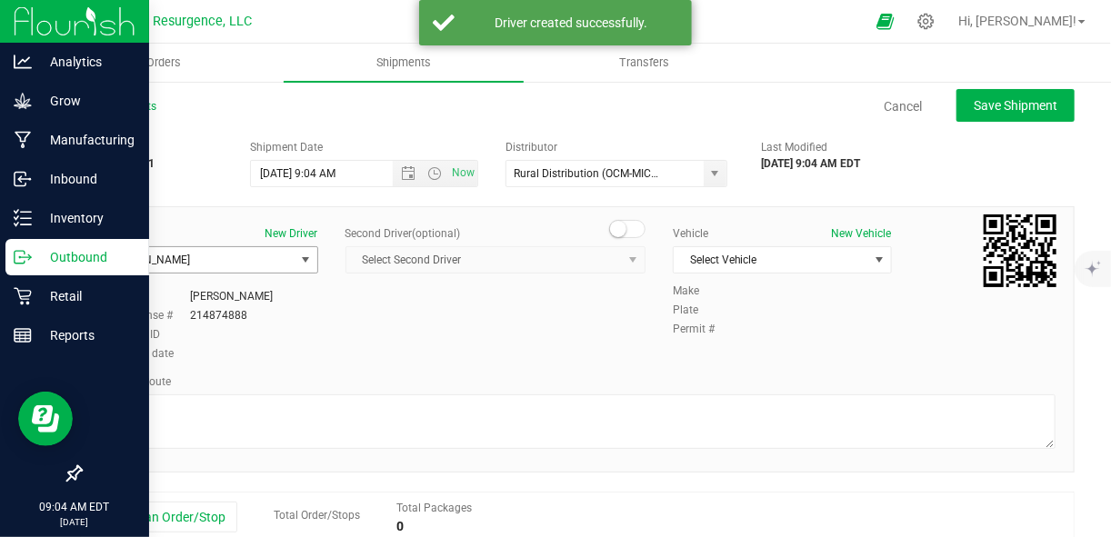
click at [308, 270] on span "select" at bounding box center [305, 259] width 23 height 25
click at [373, 340] on div "Driver New Driver [PERSON_NAME] Select Driver [PERSON_NAME] [PERSON_NAME] [PERS…" at bounding box center [577, 294] width 984 height 139
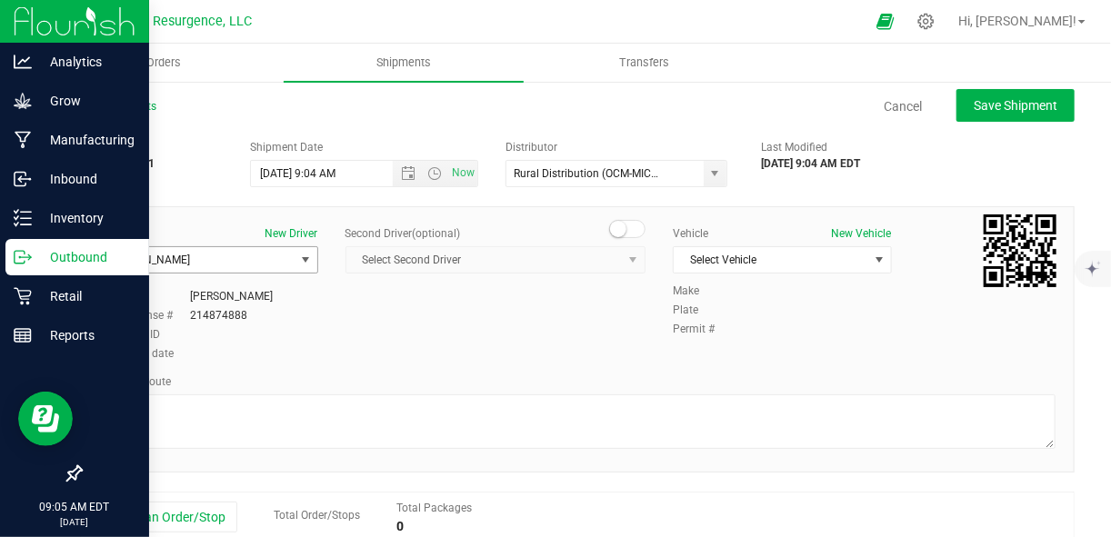
click at [303, 262] on span "select" at bounding box center [305, 260] width 15 height 15
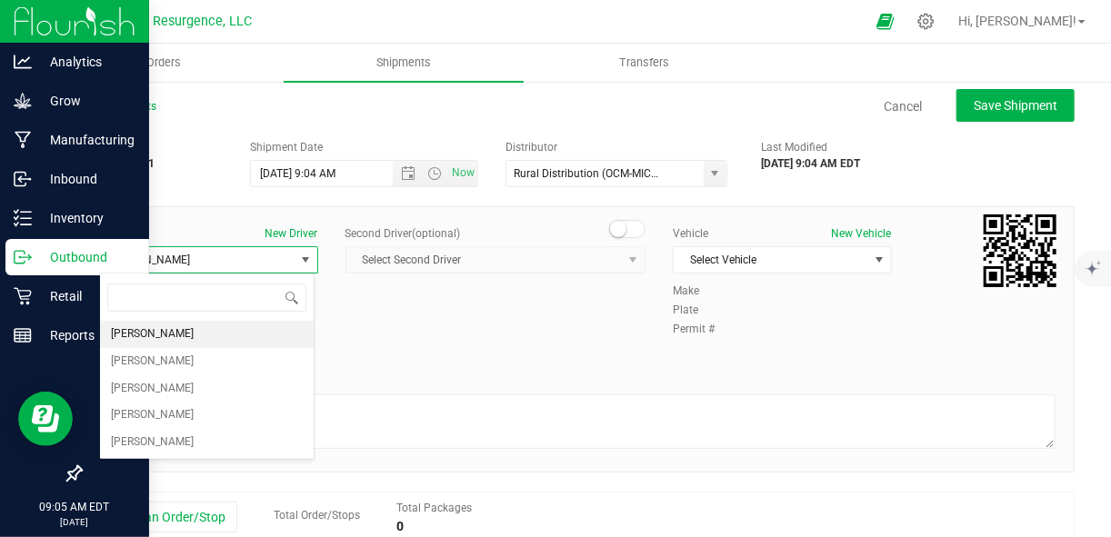
click at [480, 265] on span "Select Second Driver Select Second Driver [PERSON_NAME] [PERSON_NAME] [PERSON_N…" at bounding box center [495, 259] width 301 height 27
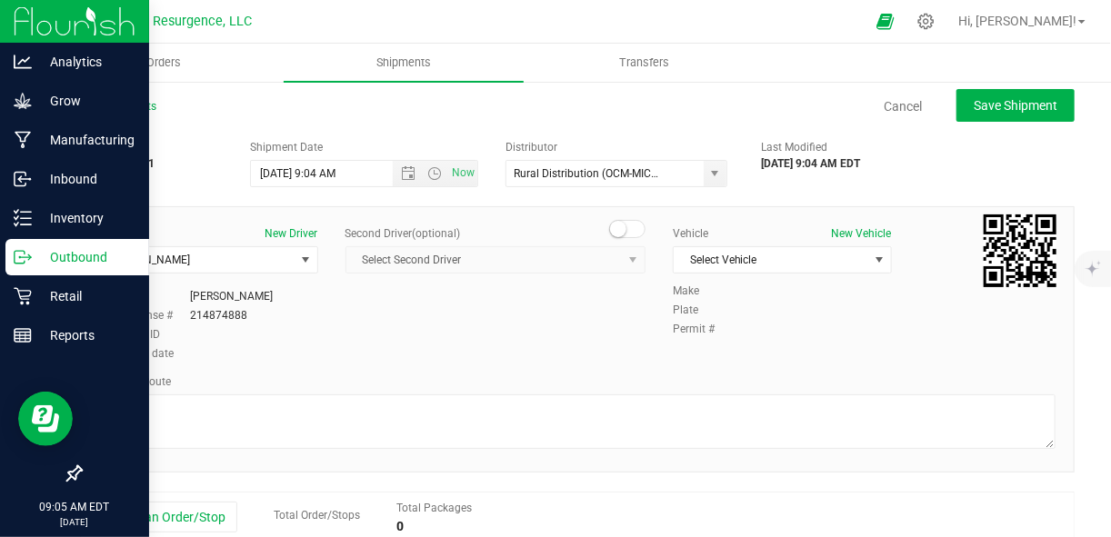
click at [480, 265] on span "Select Second Driver Select Second Driver [PERSON_NAME] [PERSON_NAME] [PERSON_N…" at bounding box center [495, 259] width 301 height 27
click at [301, 264] on span "select" at bounding box center [305, 260] width 15 height 15
click at [373, 367] on div "Driver New Driver [PERSON_NAME] Select Driver [PERSON_NAME] [PERSON_NAME] [PERS…" at bounding box center [577, 339] width 995 height 266
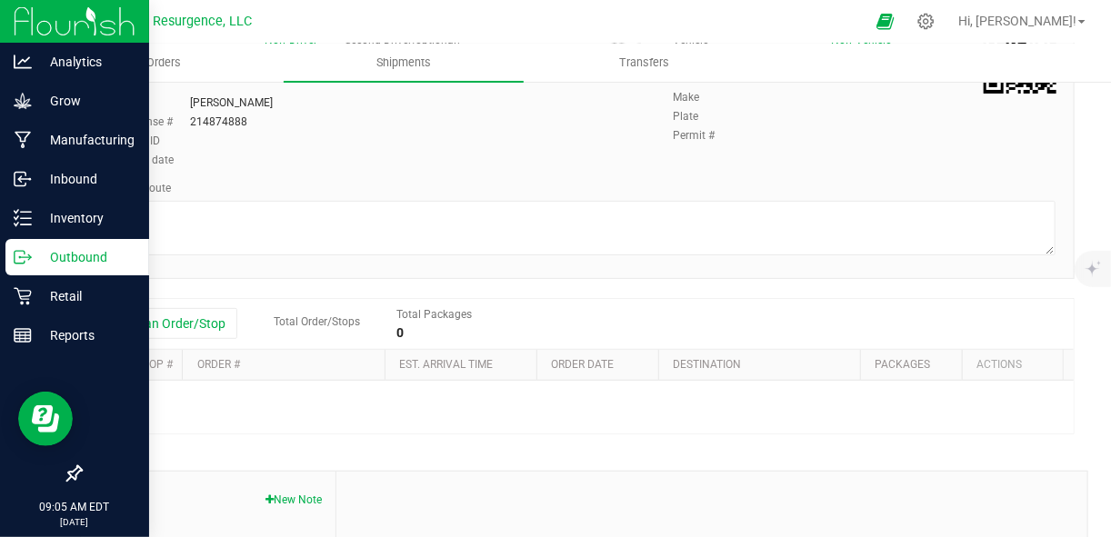
scroll to position [197, 0]
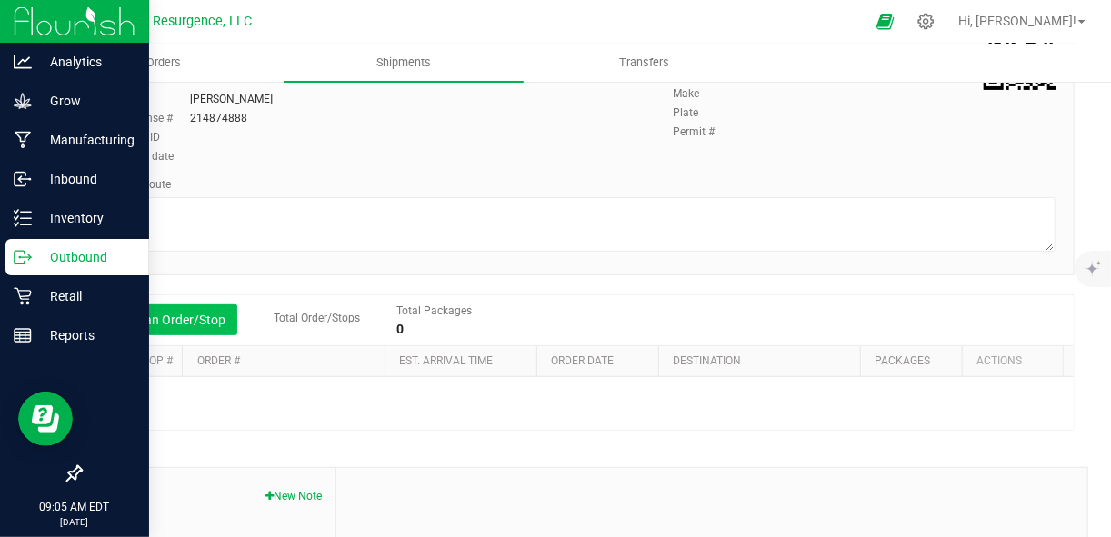
click at [171, 327] on button "Add an Order/Stop" at bounding box center [166, 320] width 143 height 31
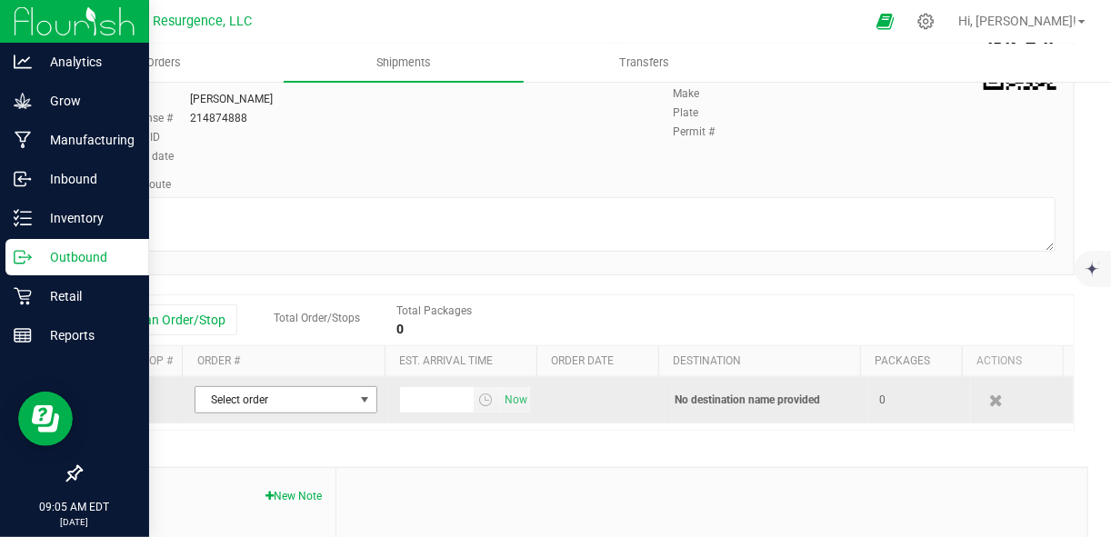
click at [340, 395] on span "Select order" at bounding box center [274, 399] width 158 height 25
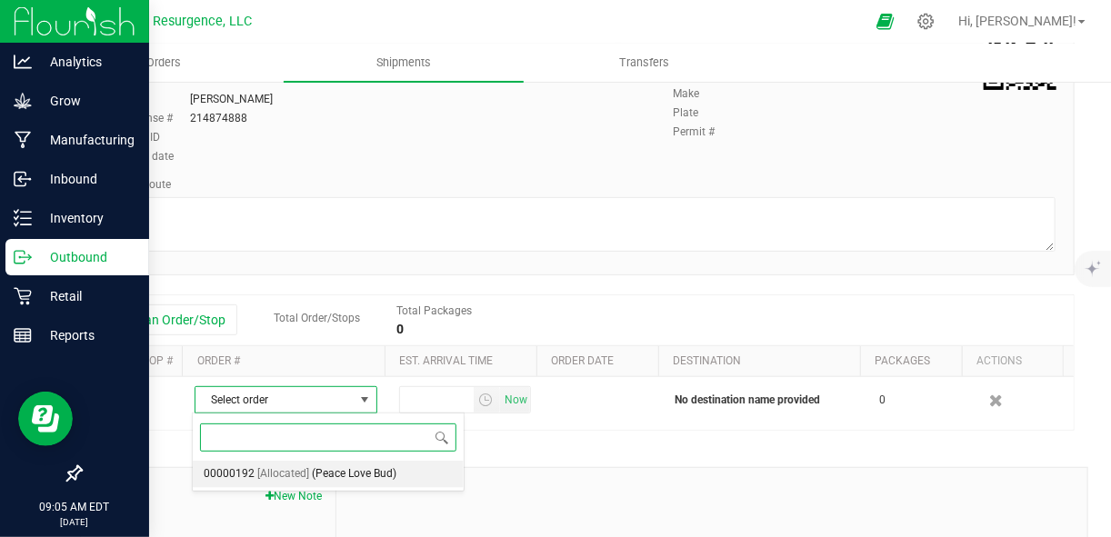
click at [329, 474] on span "(Peace Love Bud)" at bounding box center [354, 475] width 85 height 24
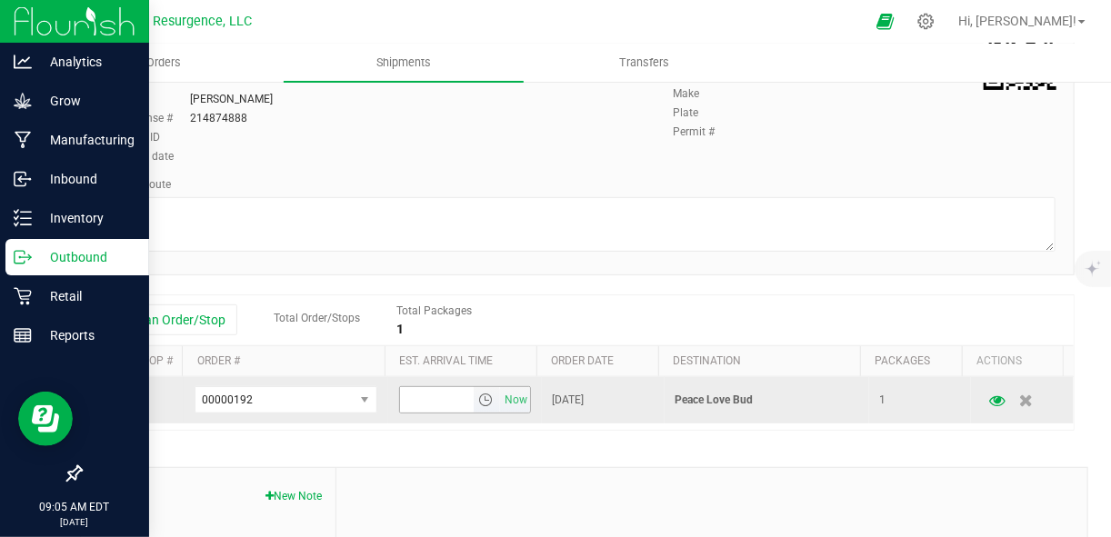
click at [478, 402] on span "select" at bounding box center [485, 400] width 15 height 15
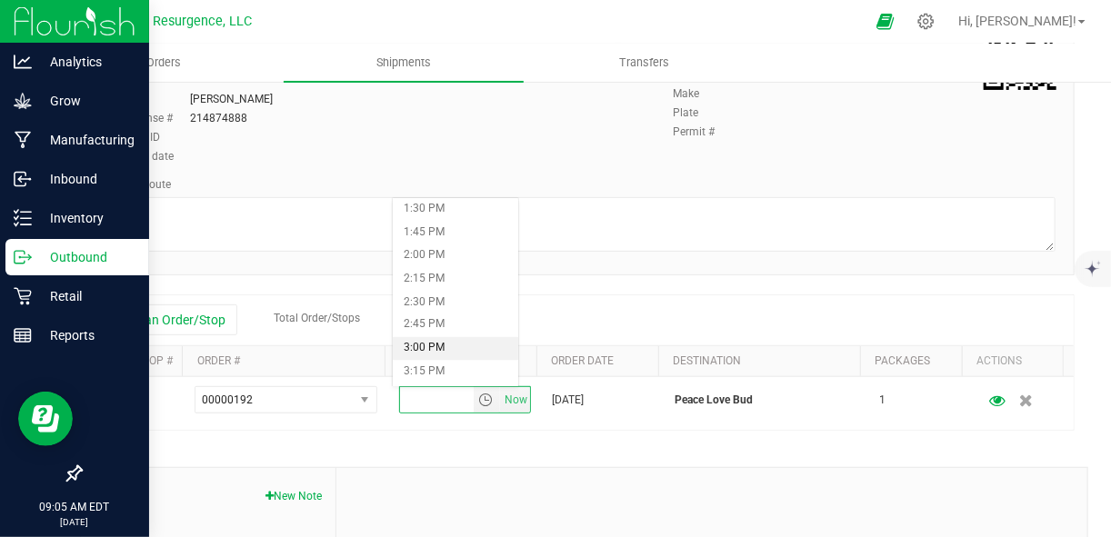
scroll to position [1265, 0]
click at [441, 246] on li "2:00 PM" at bounding box center [455, 257] width 125 height 24
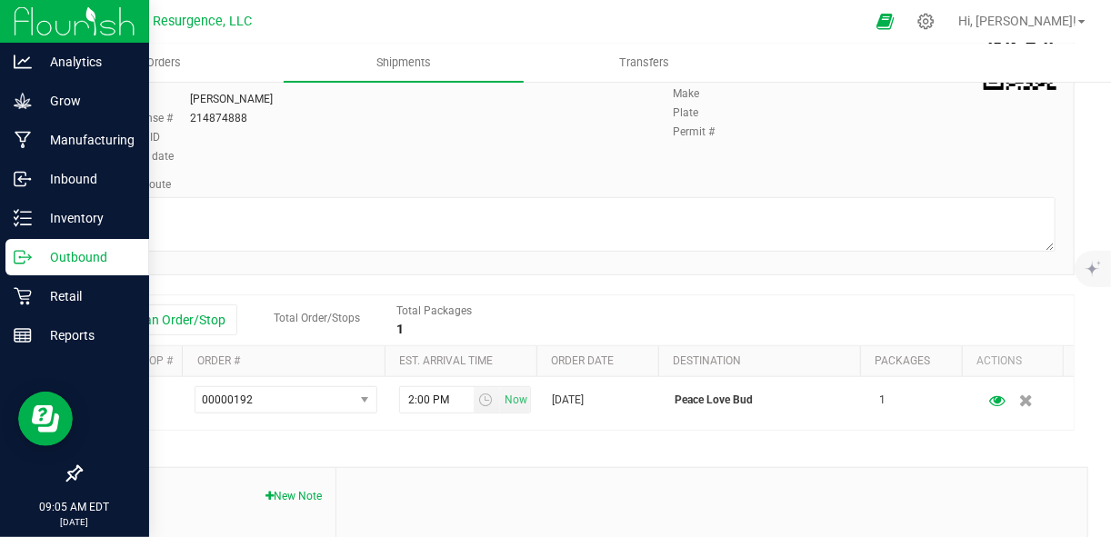
scroll to position [0, 0]
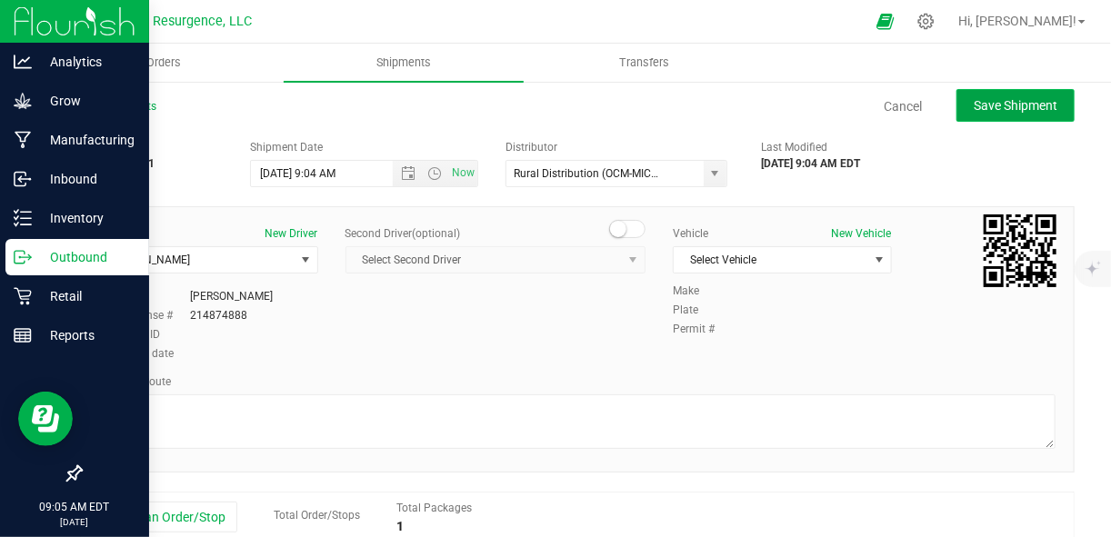
click at [1001, 112] on span "Save Shipment" at bounding box center [1016, 105] width 84 height 15
type input "[DATE] 1:04 PM"
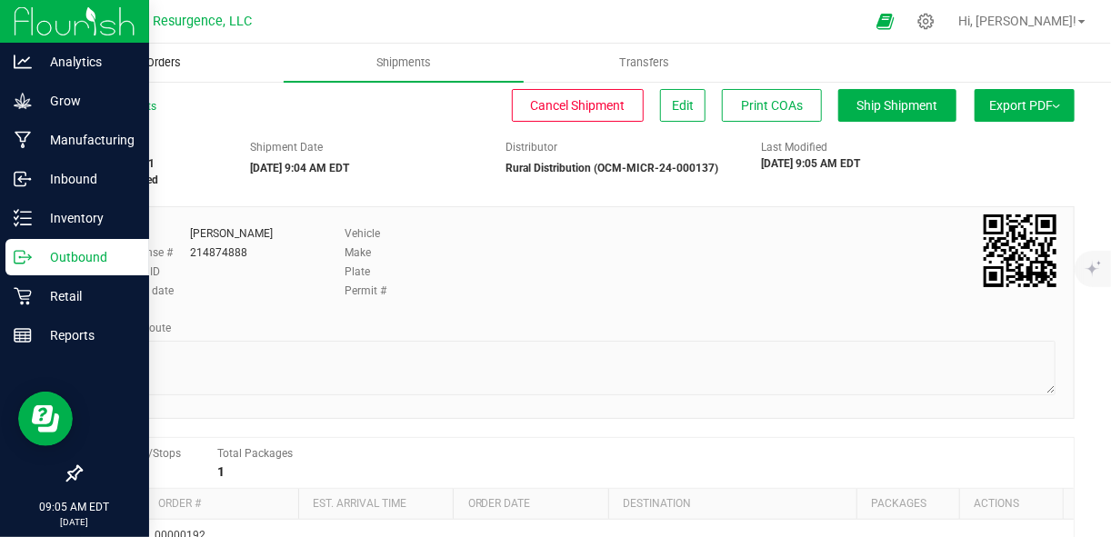
click at [180, 68] on span "Orders" at bounding box center [164, 63] width 84 height 16
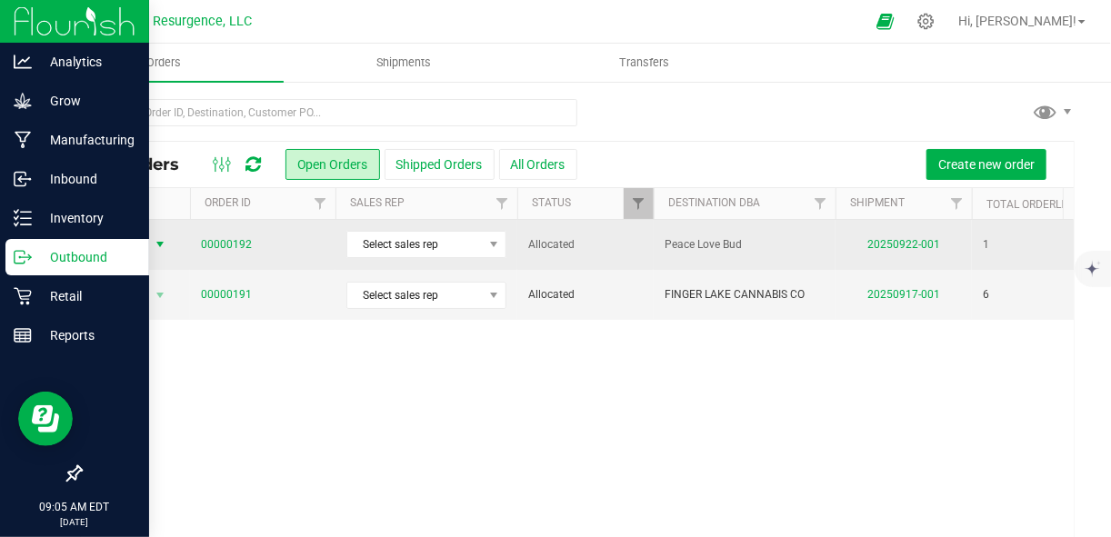
click at [160, 246] on span "select" at bounding box center [160, 244] width 15 height 15
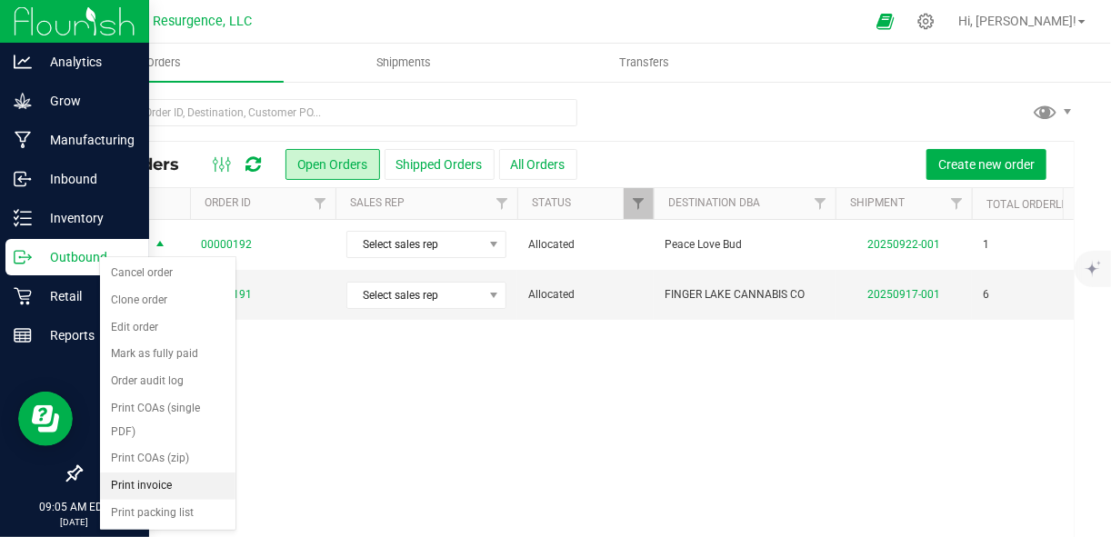
click at [150, 473] on li "Print invoice" at bounding box center [167, 486] width 135 height 27
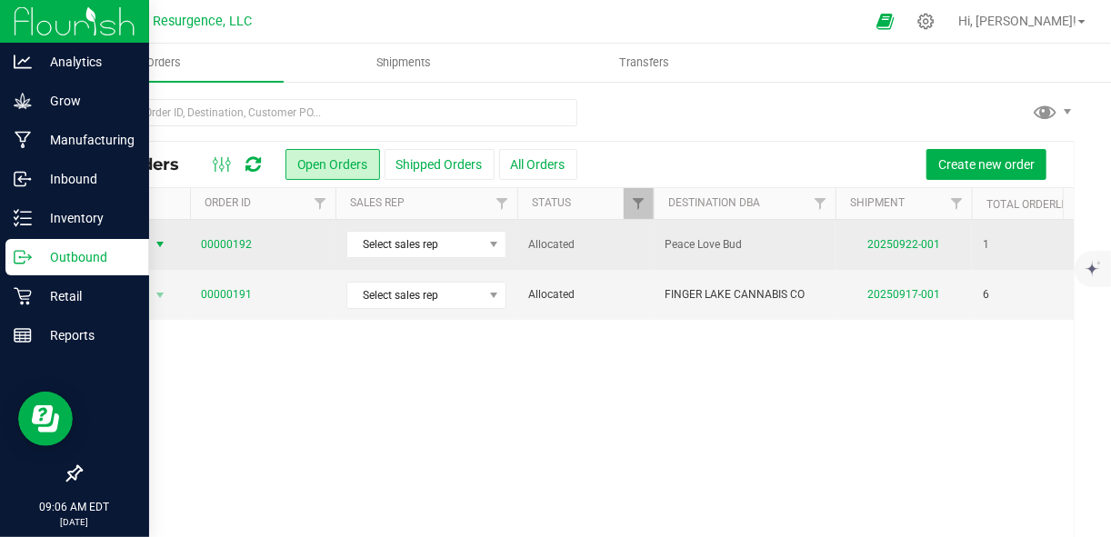
click at [156, 238] on span "select" at bounding box center [160, 244] width 15 height 15
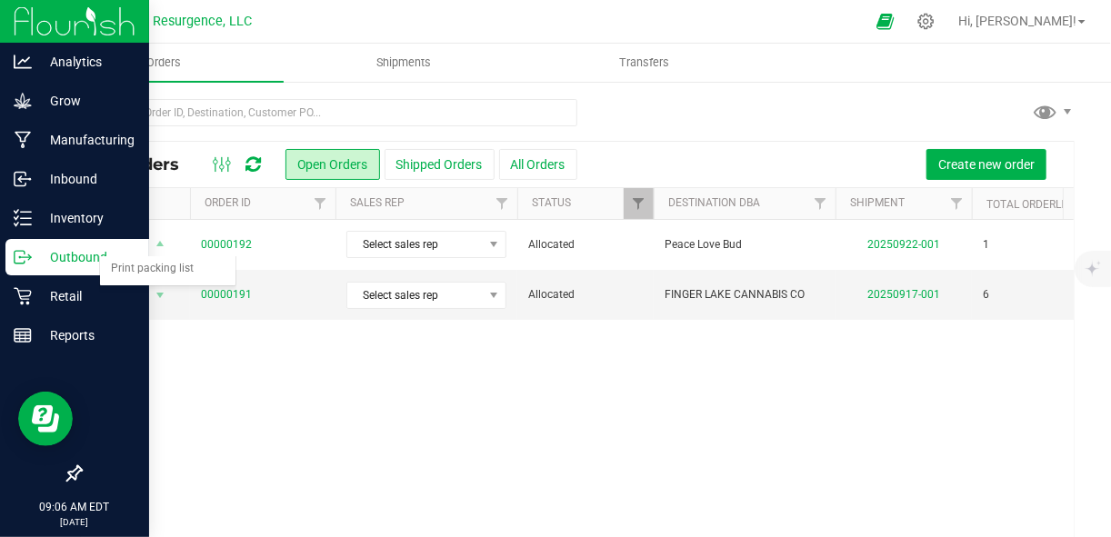
drag, startPoint x: 152, startPoint y: 485, endPoint x: 483, endPoint y: 412, distance: 339.0
click at [483, 412] on div "Action Action Cancel order Clone order Edit order Mark as fully paid Order audi…" at bounding box center [577, 389] width 993 height 338
click at [381, 60] on span "Shipments" at bounding box center [404, 63] width 104 height 16
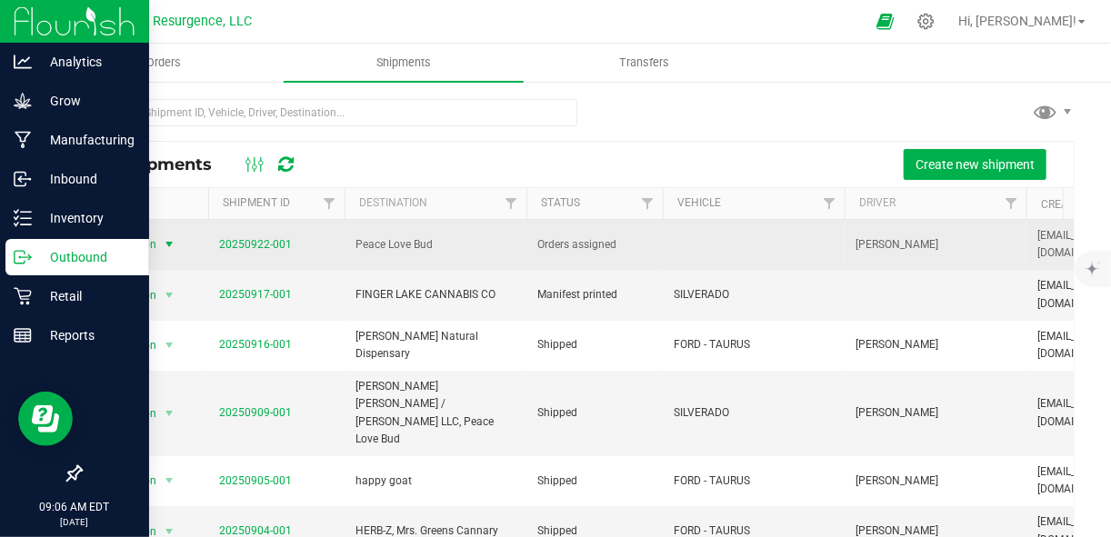
click at [171, 242] on span "select" at bounding box center [169, 244] width 15 height 15
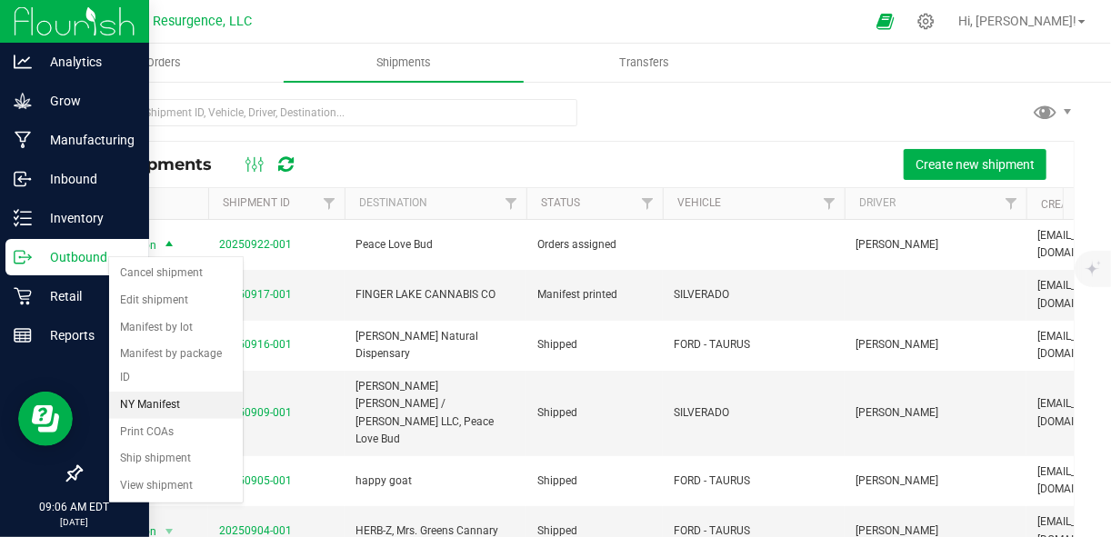
click at [173, 405] on li "NY Manifest" at bounding box center [176, 405] width 134 height 27
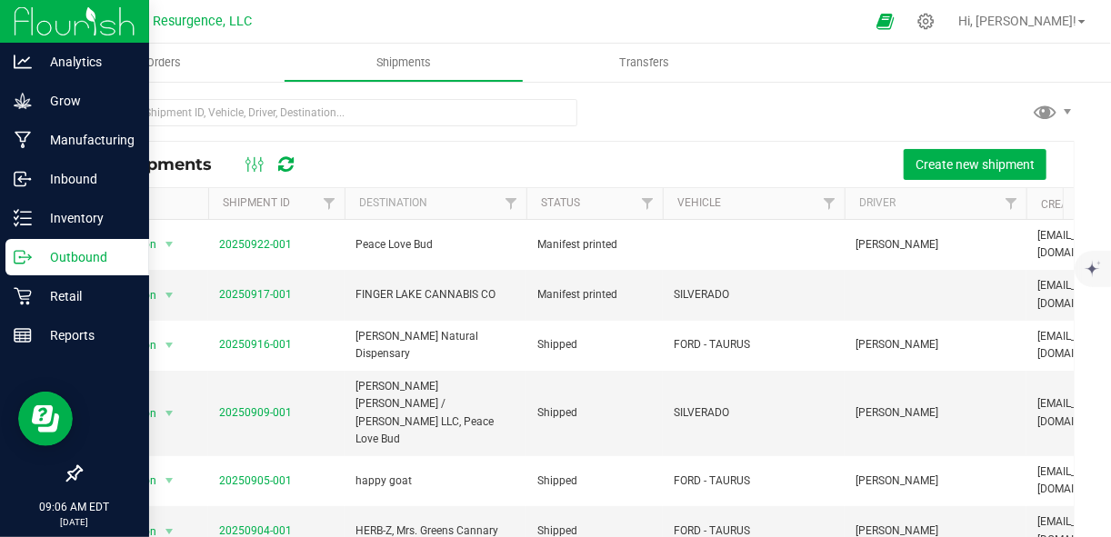
click at [383, 21] on div at bounding box center [594, 21] width 539 height 35
